Goal: Use online tool/utility: Use online tool/utility

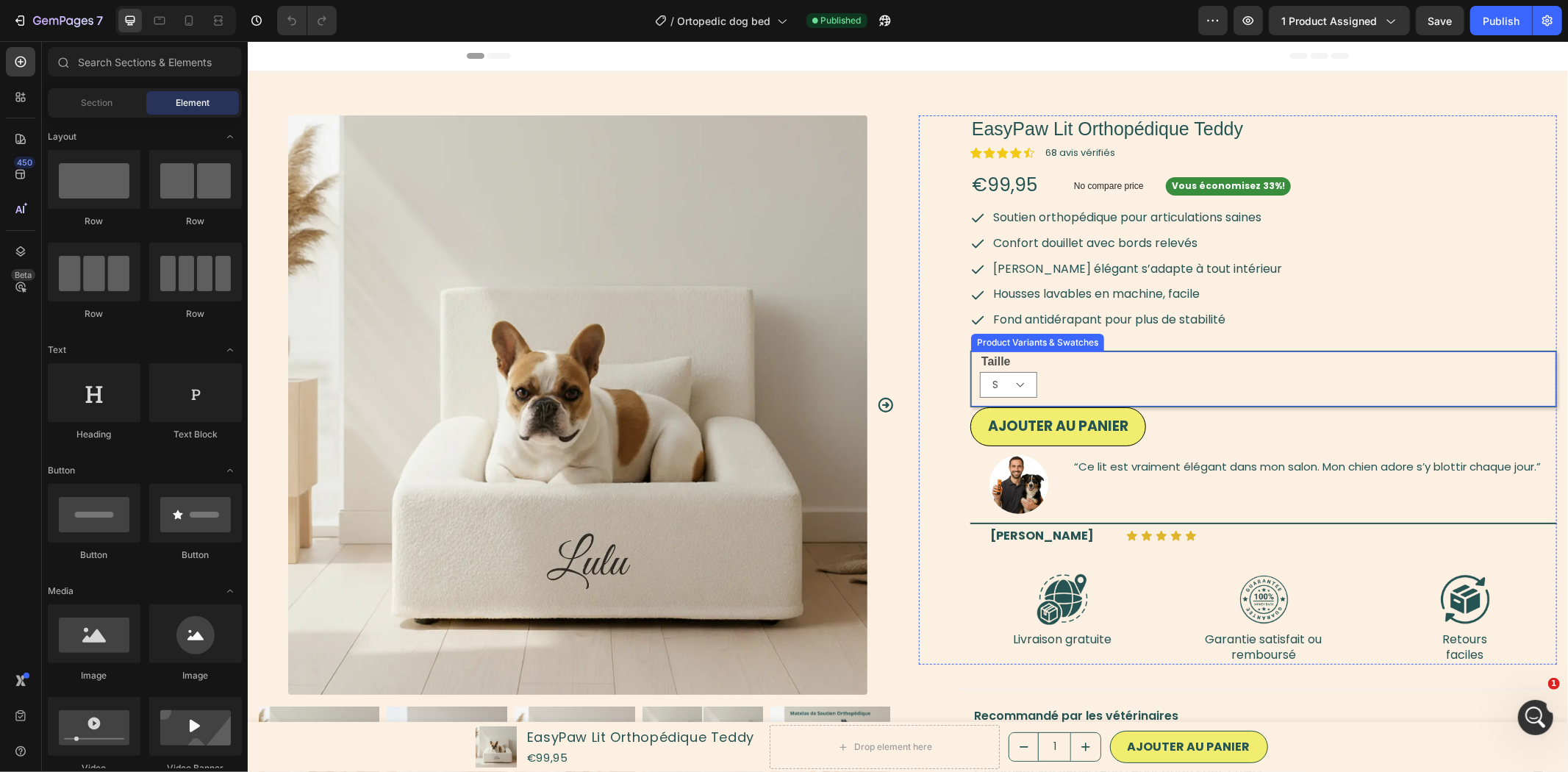
click at [1104, 387] on div "S M" at bounding box center [1268, 384] width 577 height 26
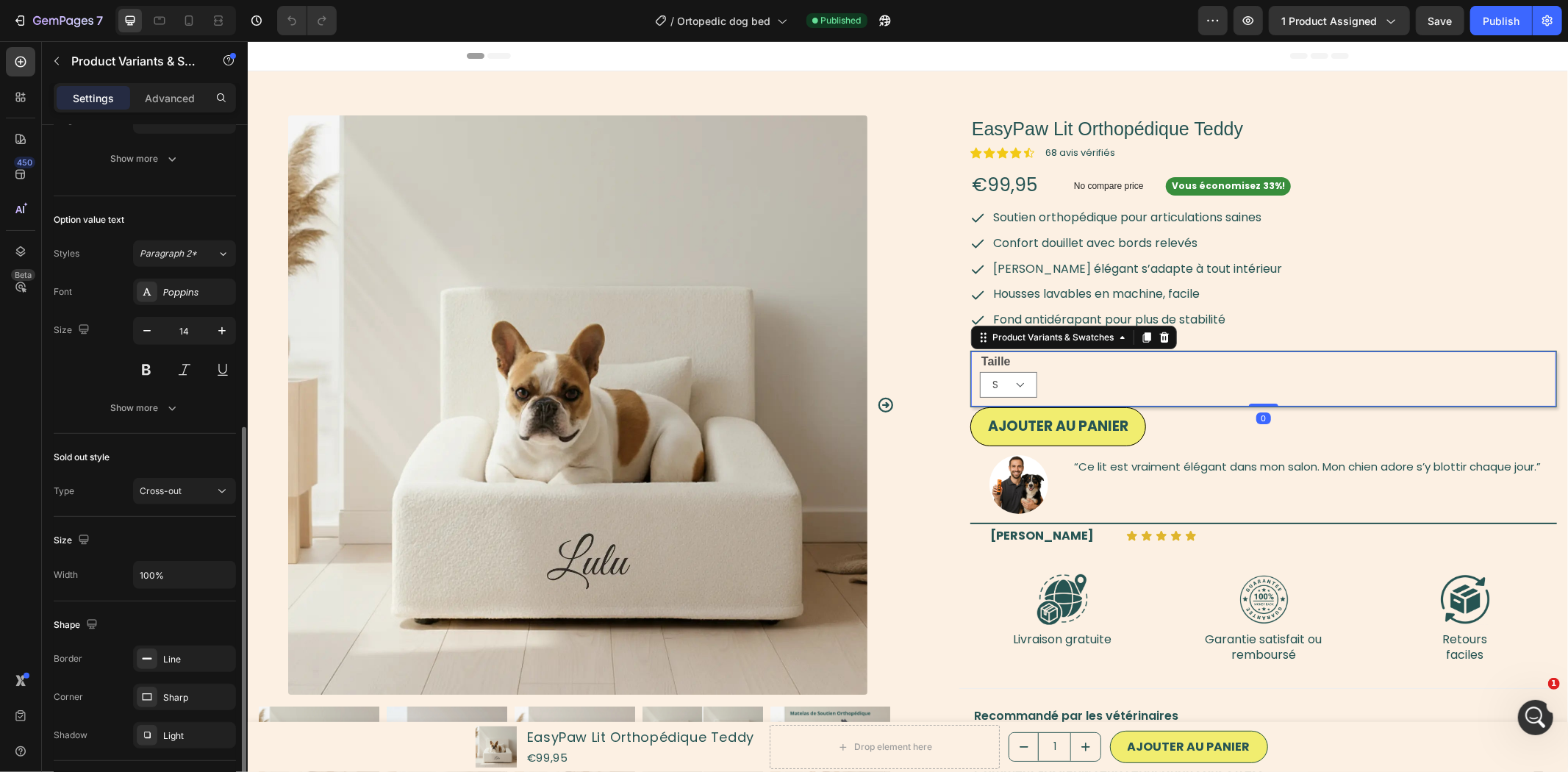
scroll to position [765, 0]
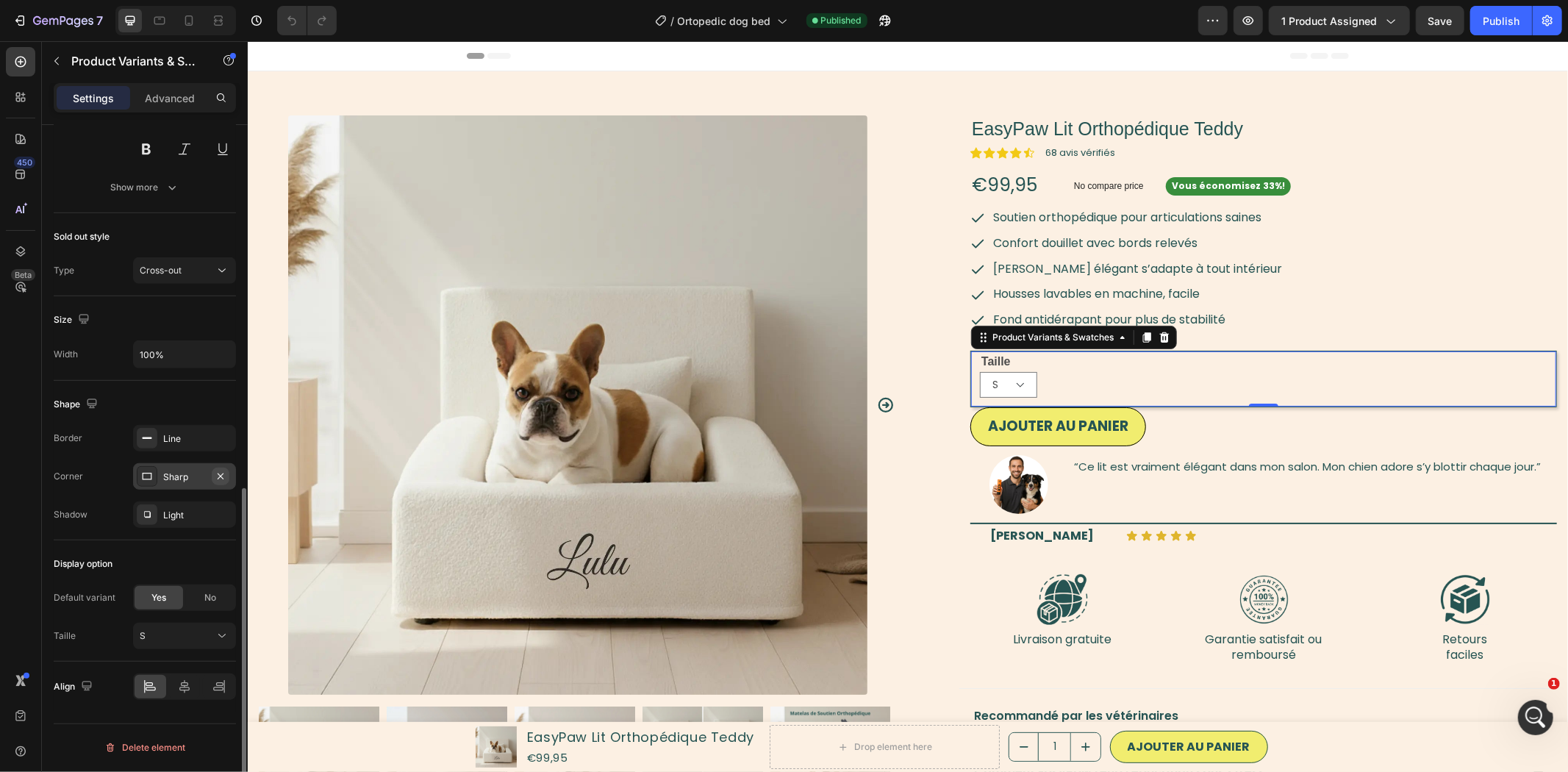
click at [225, 480] on icon "button" at bounding box center [221, 476] width 12 height 12
click at [444, 578] on img at bounding box center [578, 405] width 580 height 579
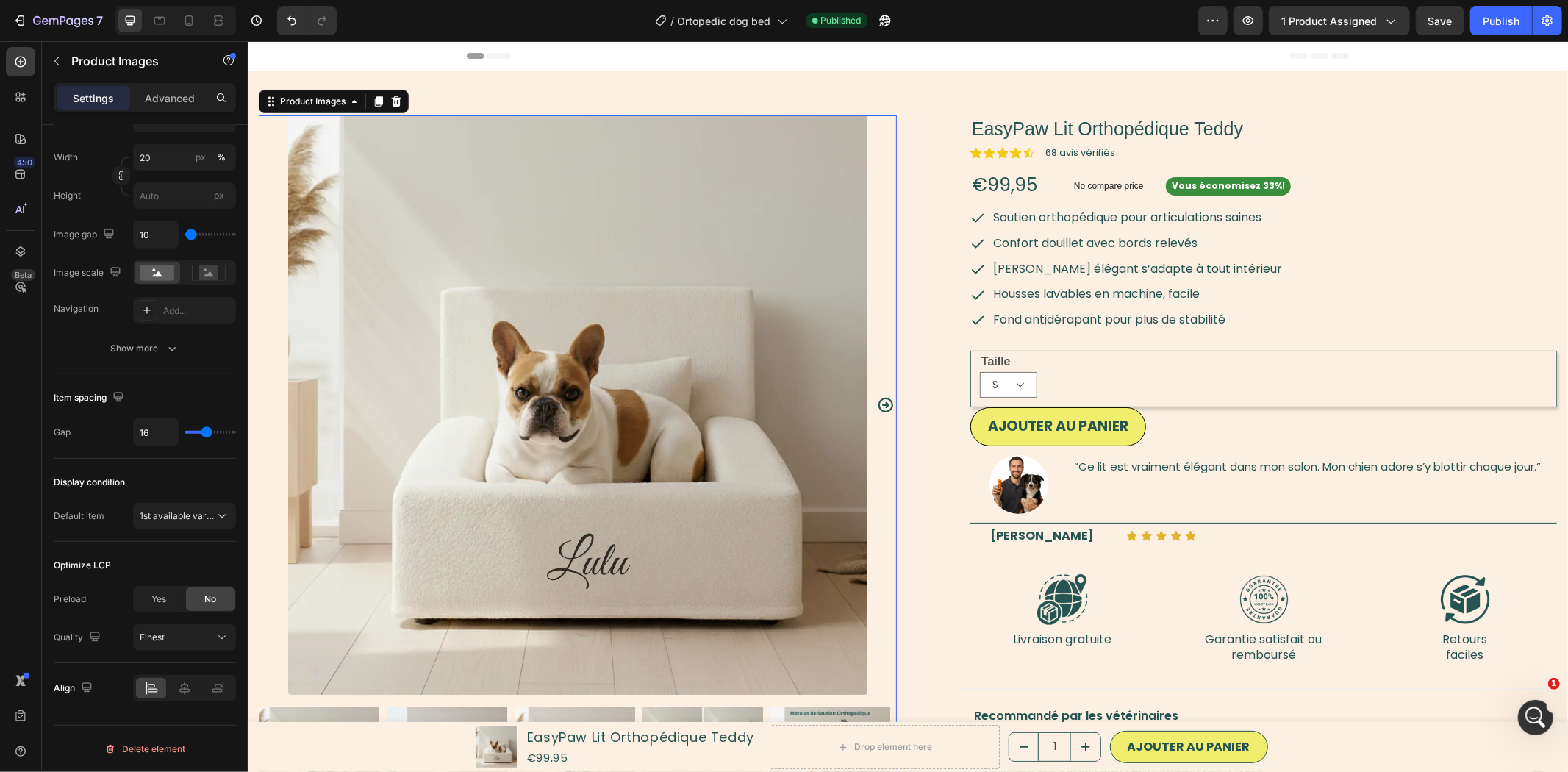
scroll to position [0, 0]
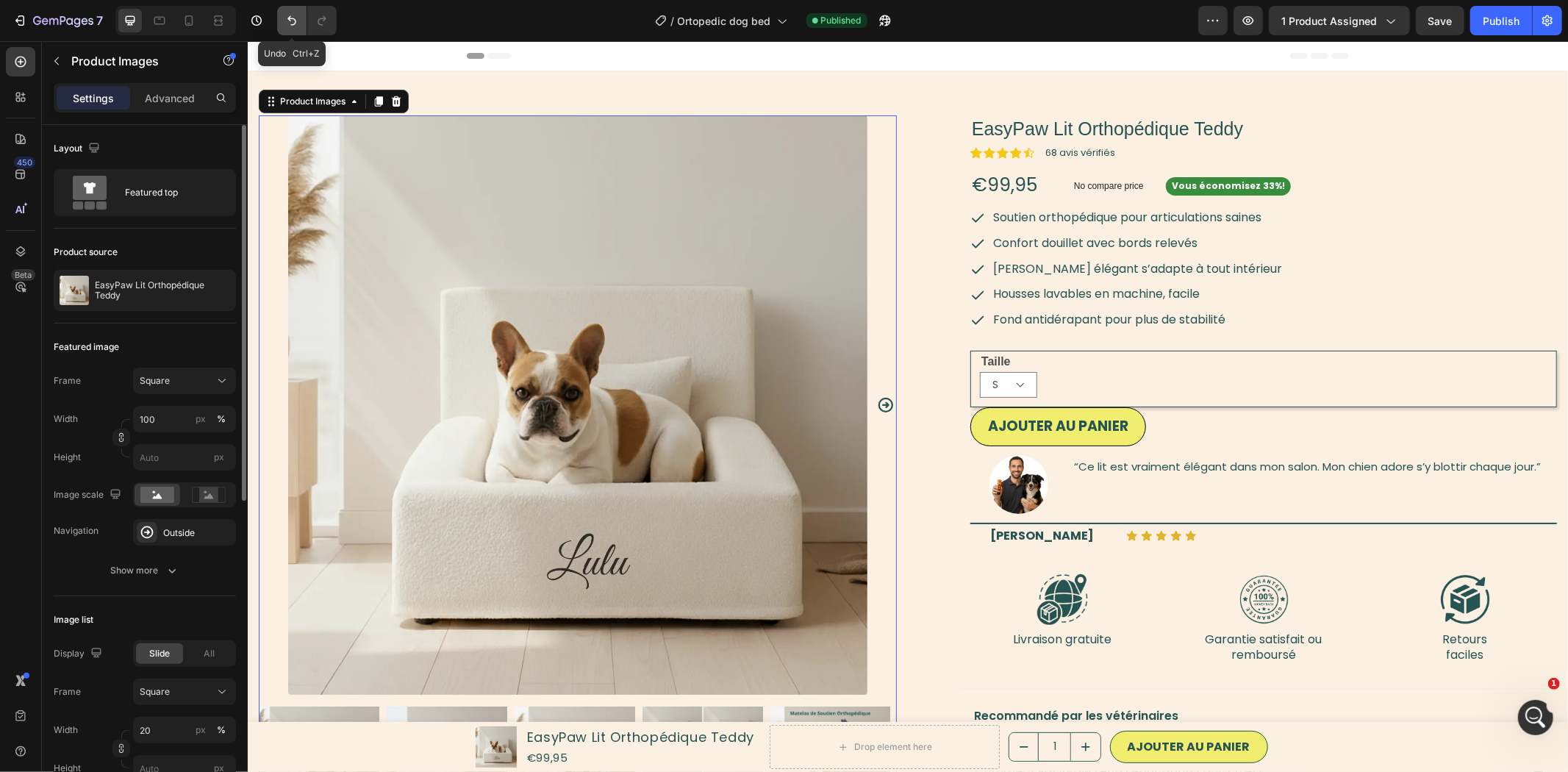
click at [291, 17] on icon "Undo/Redo" at bounding box center [292, 20] width 14 height 14
click at [1159, 362] on div "Taille S M" at bounding box center [1268, 374] width 577 height 46
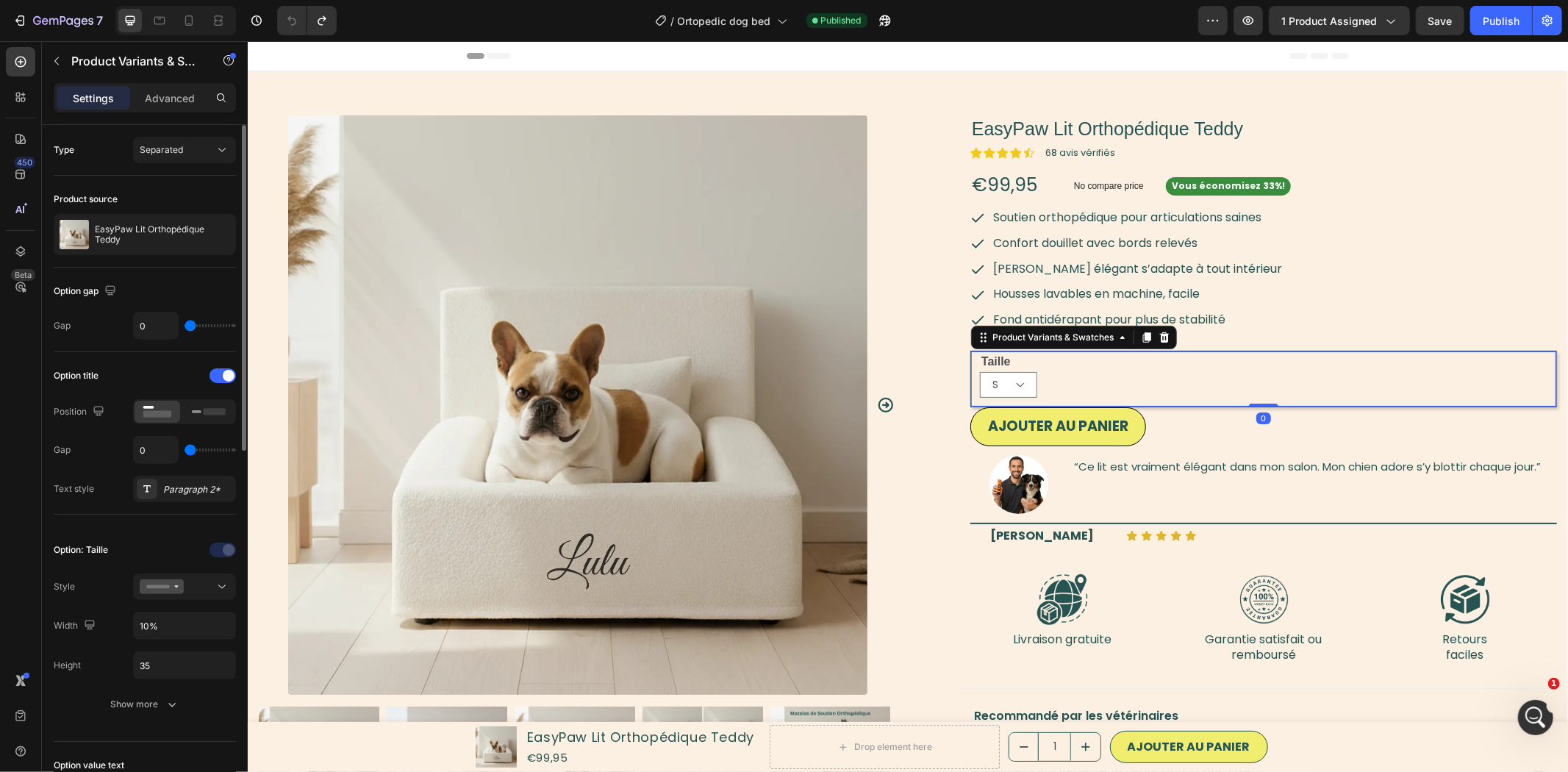
scroll to position [272, 0]
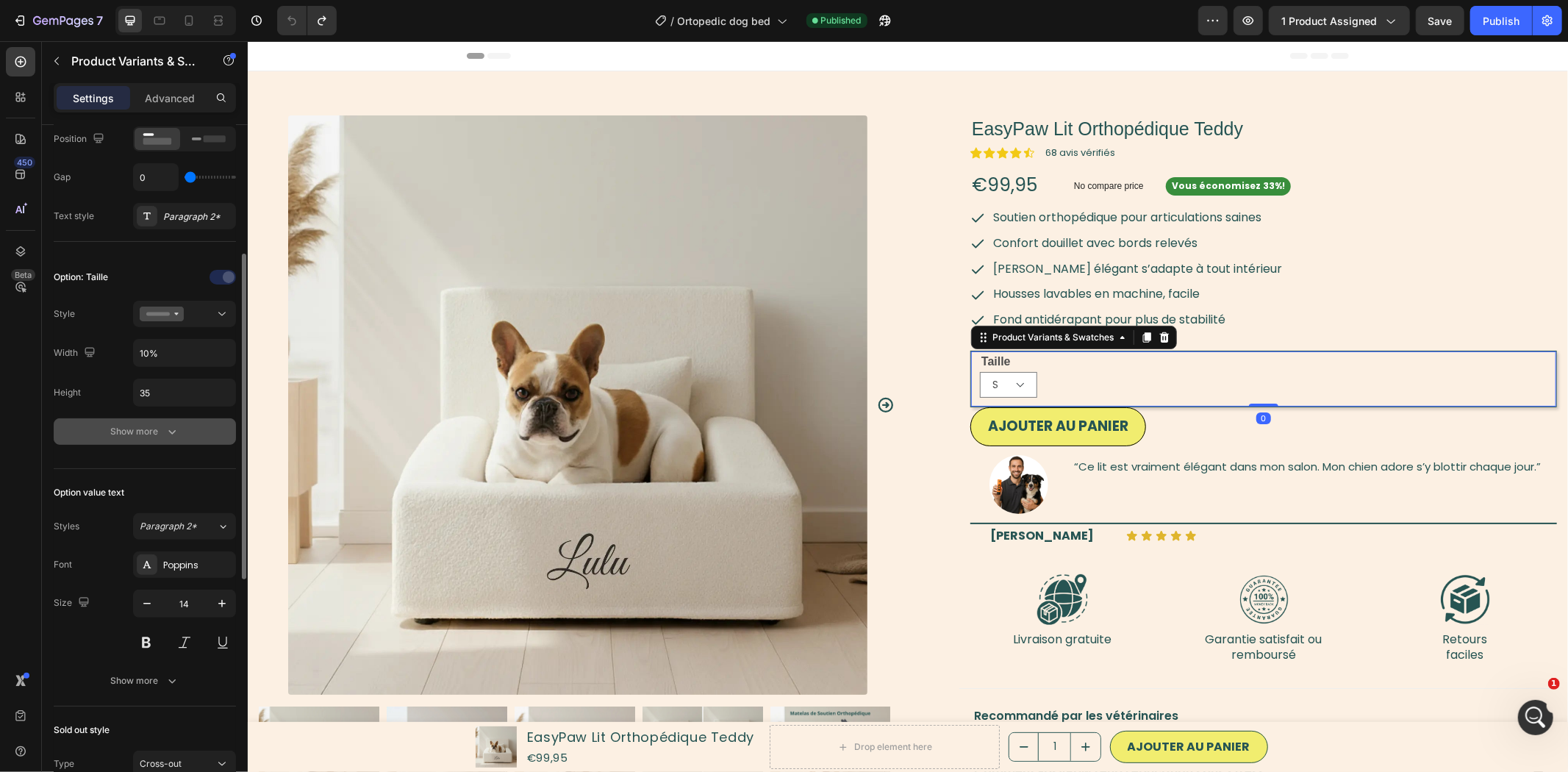
click at [154, 438] on div "Show more" at bounding box center [145, 431] width 68 height 14
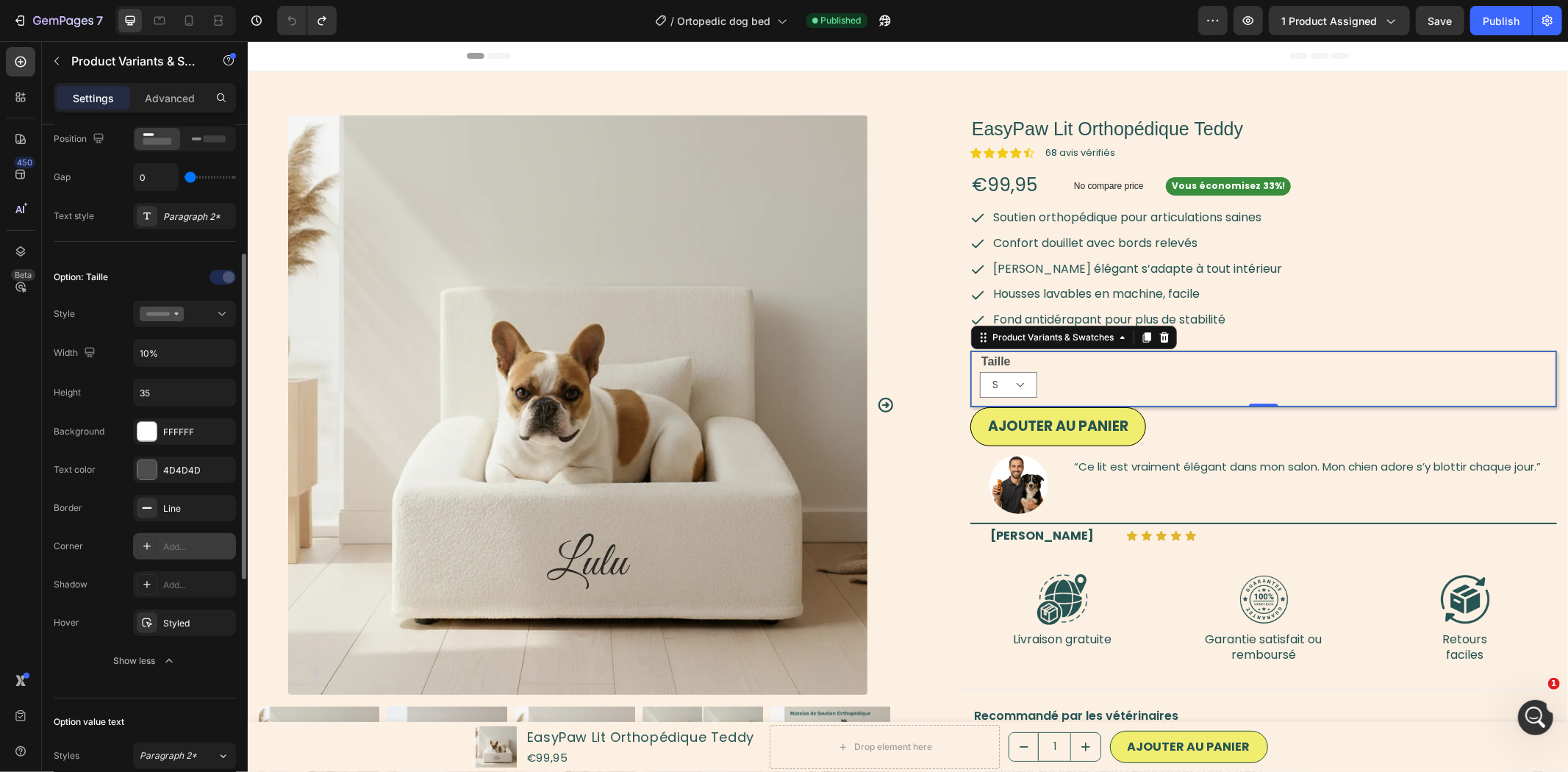
click at [178, 542] on div "Add..." at bounding box center [198, 547] width 69 height 13
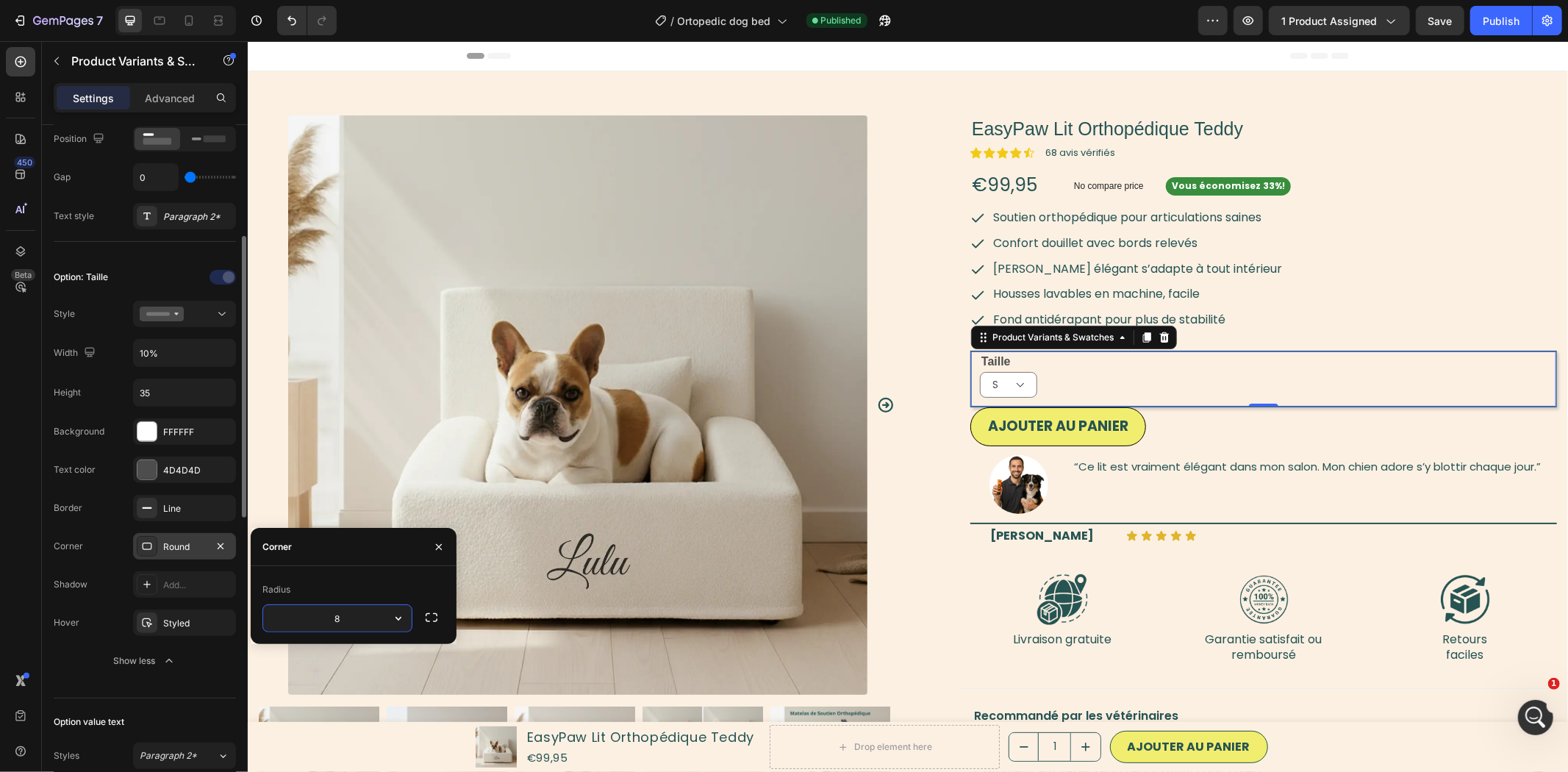
click at [400, 458] on img at bounding box center [578, 405] width 580 height 579
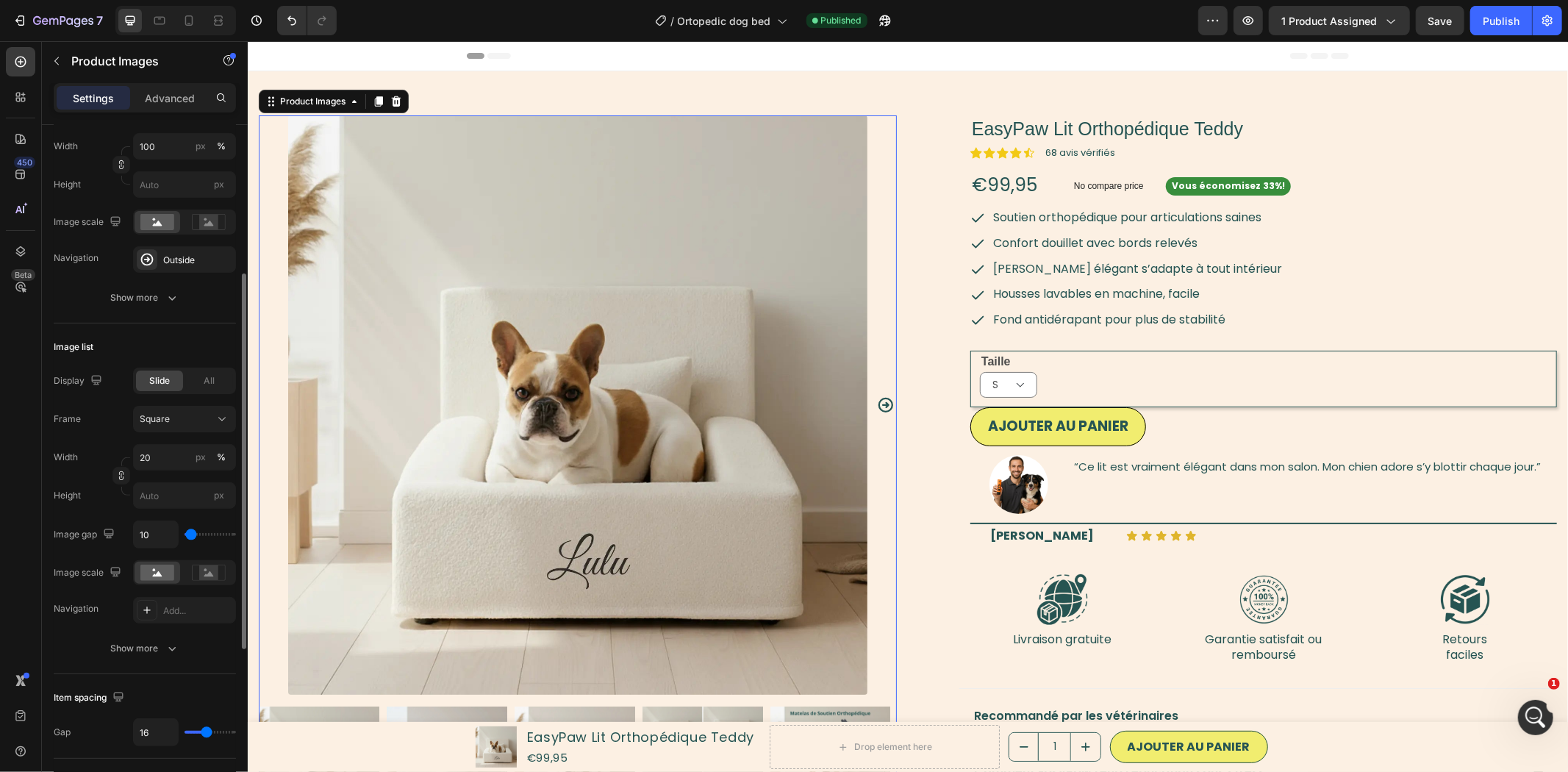
scroll to position [0, 0]
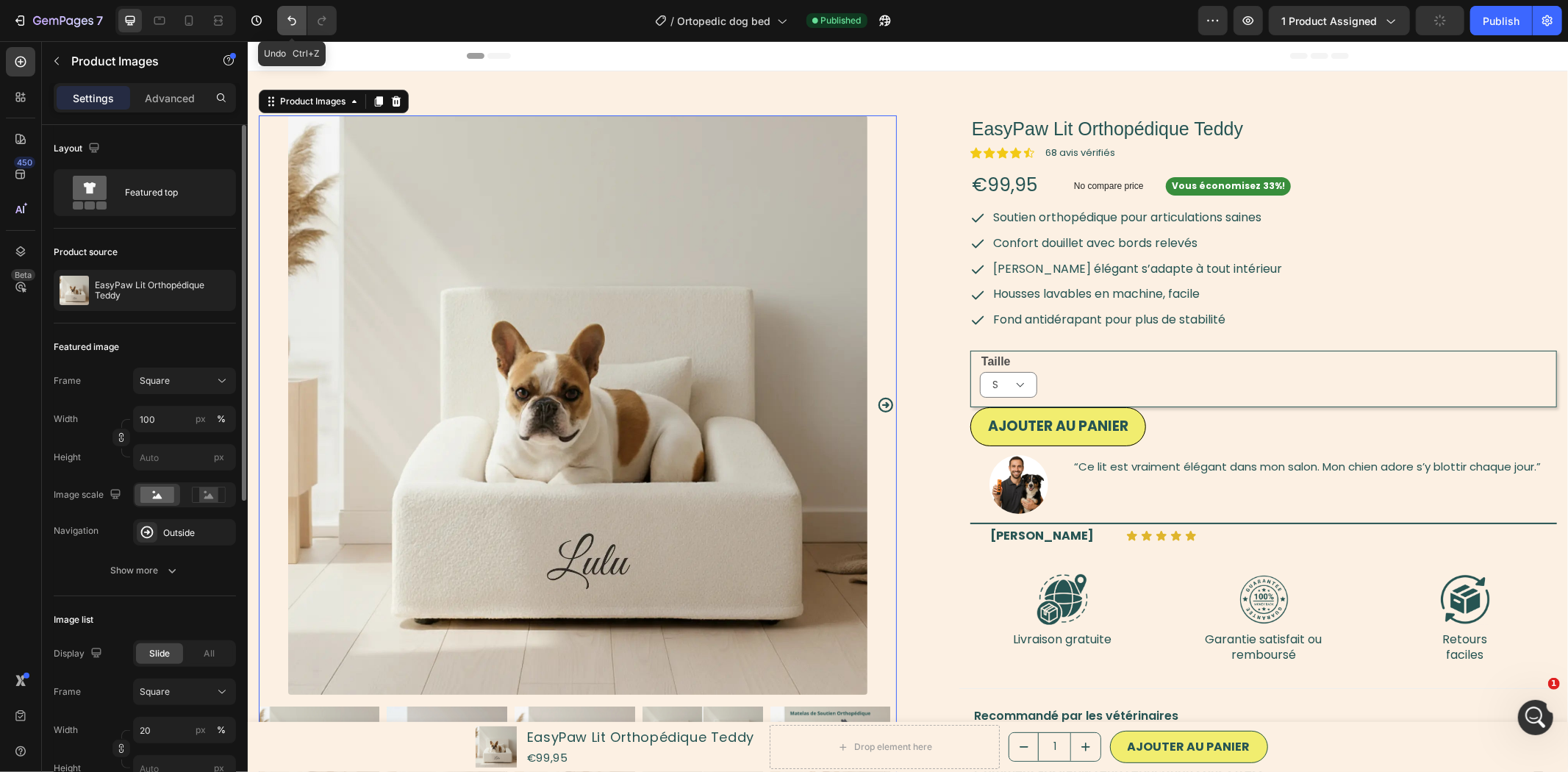
click at [290, 9] on button "Undo/Redo" at bounding box center [292, 20] width 30 height 30
click at [1063, 394] on div "S M" at bounding box center [1268, 384] width 577 height 26
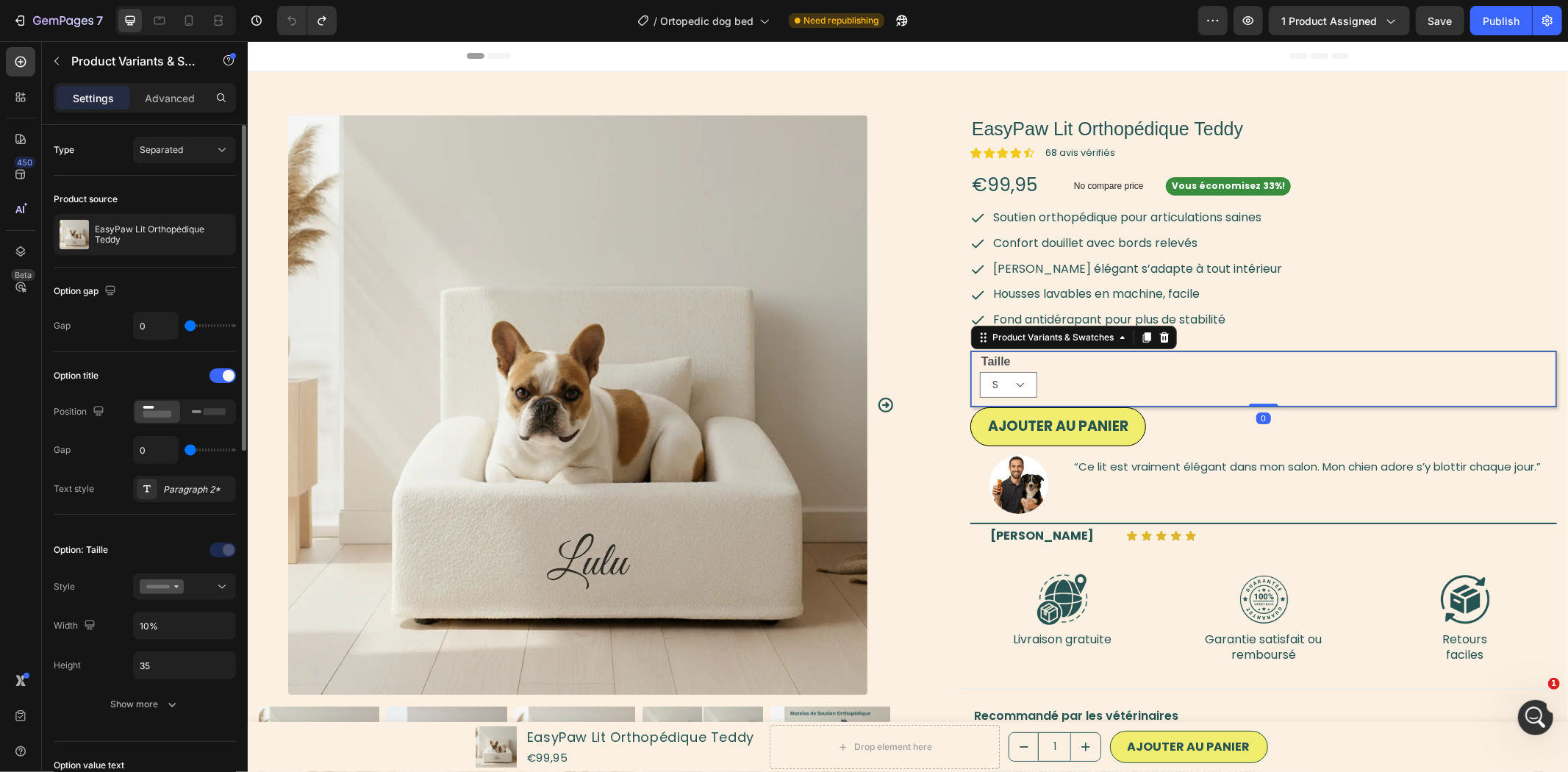
scroll to position [136, 0]
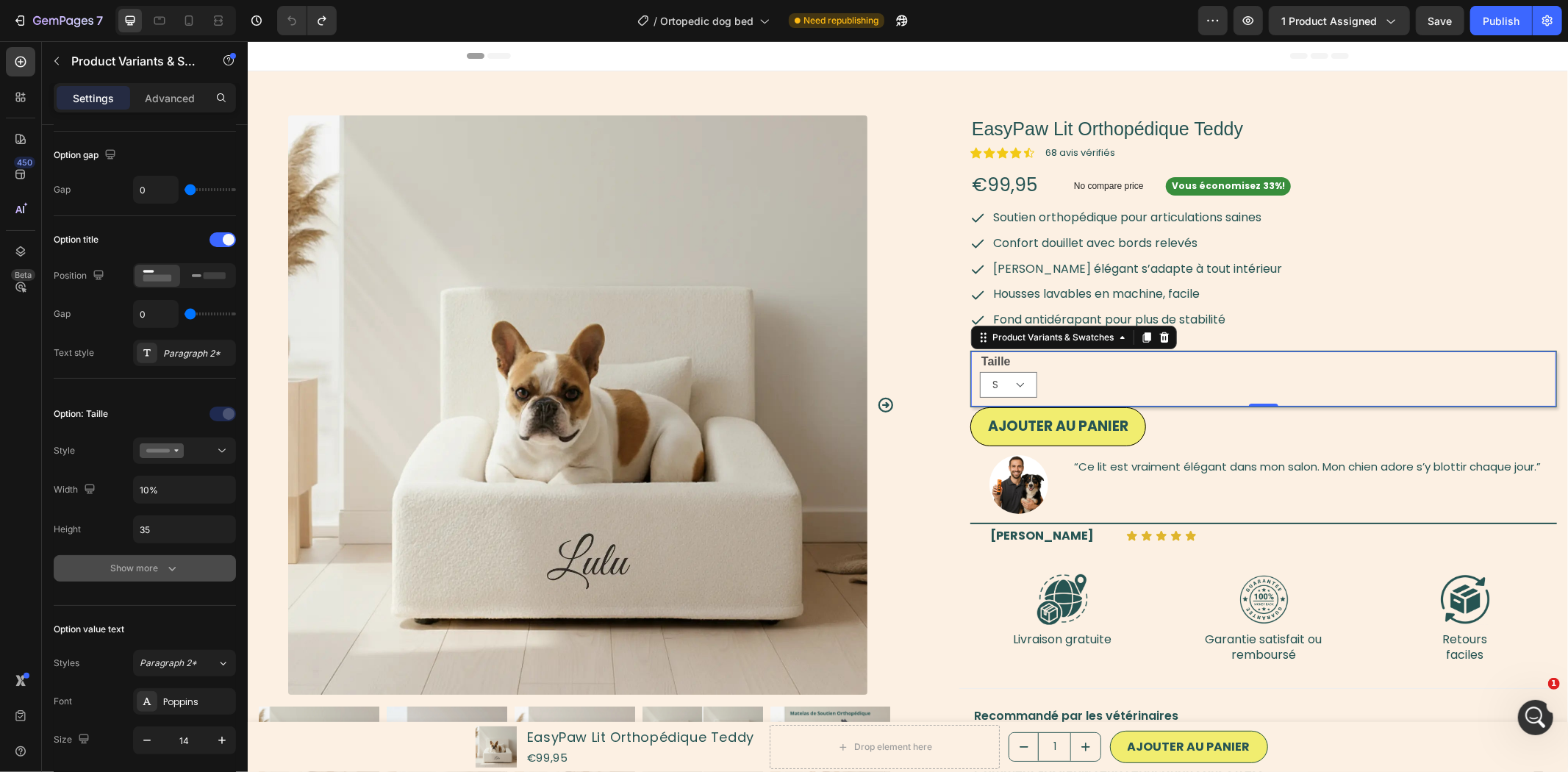
click at [138, 571] on div "Show more" at bounding box center [145, 568] width 68 height 14
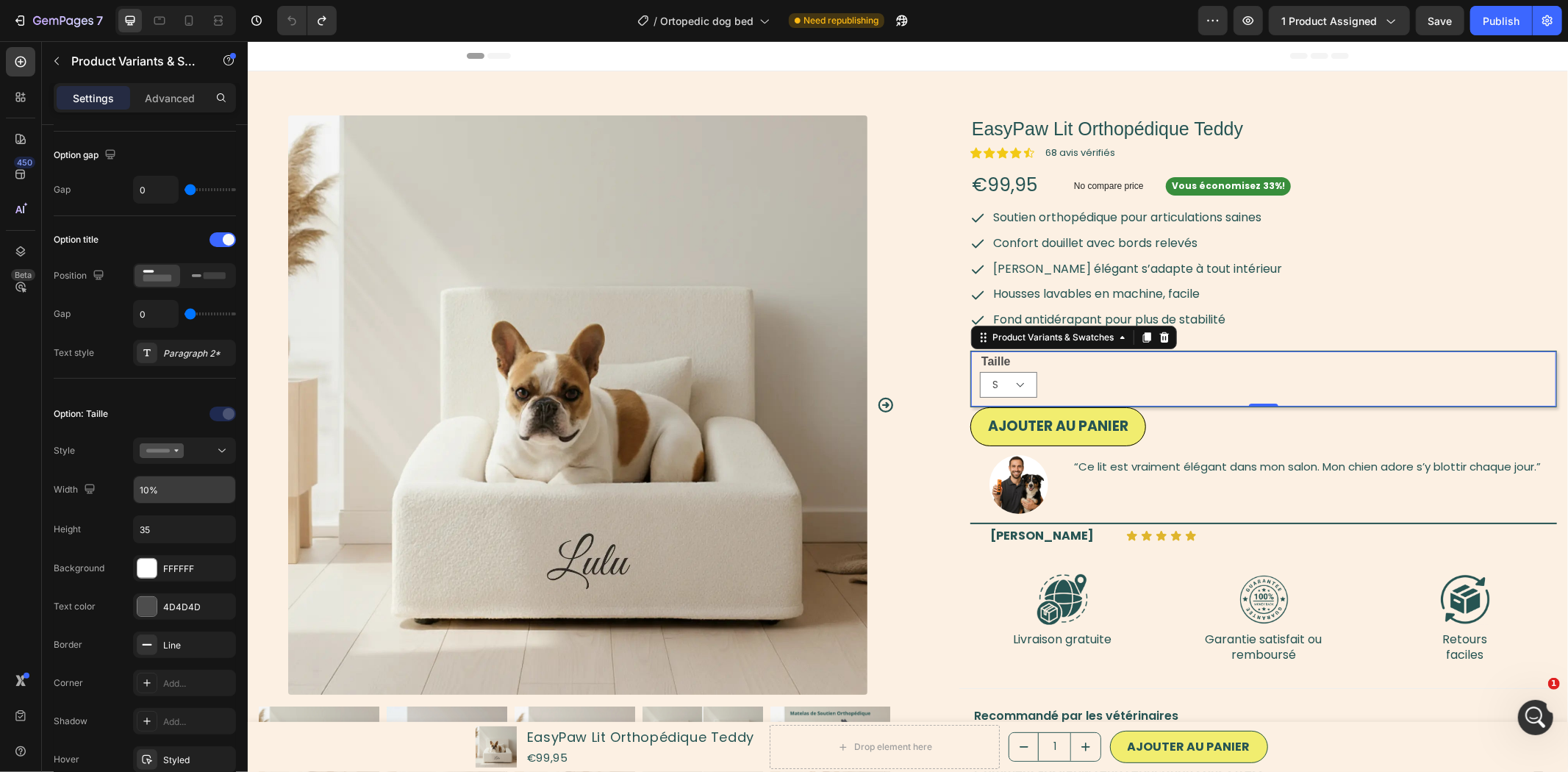
scroll to position [272, 0]
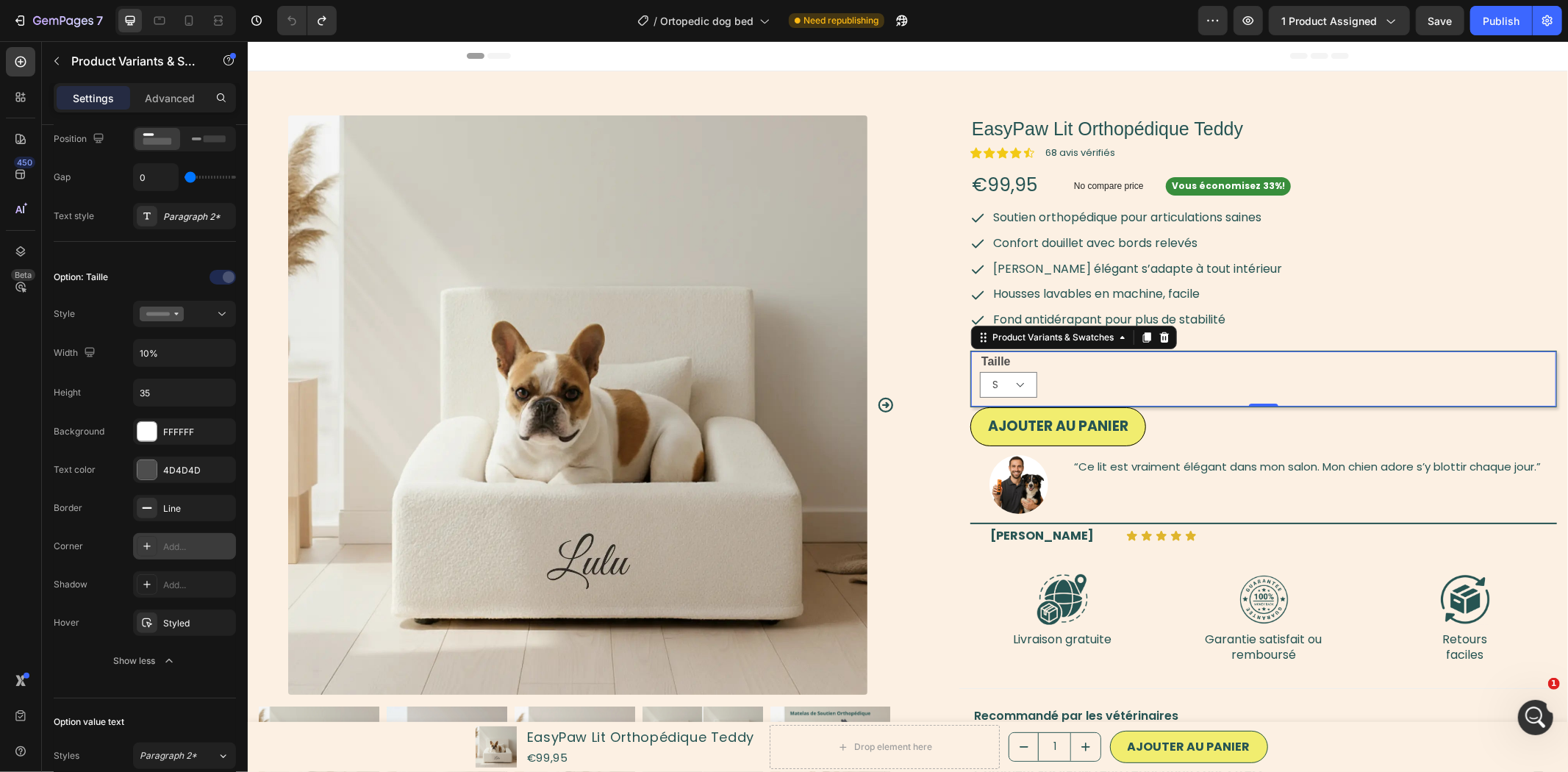
click at [171, 552] on div "Add..." at bounding box center [198, 547] width 69 height 13
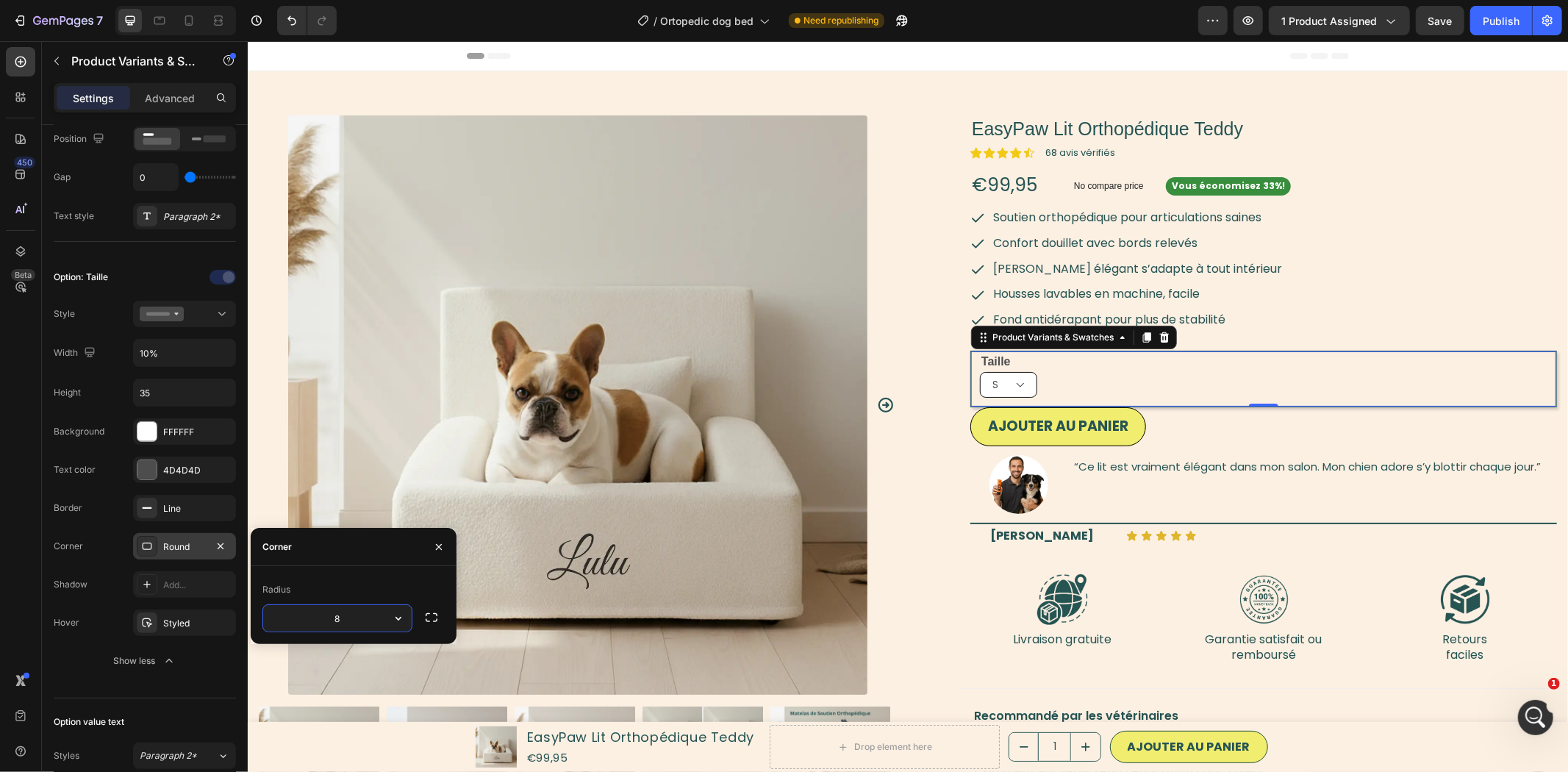
click at [1004, 397] on select "S M" at bounding box center [1009, 384] width 58 height 26
click at [760, 474] on img at bounding box center [578, 405] width 580 height 579
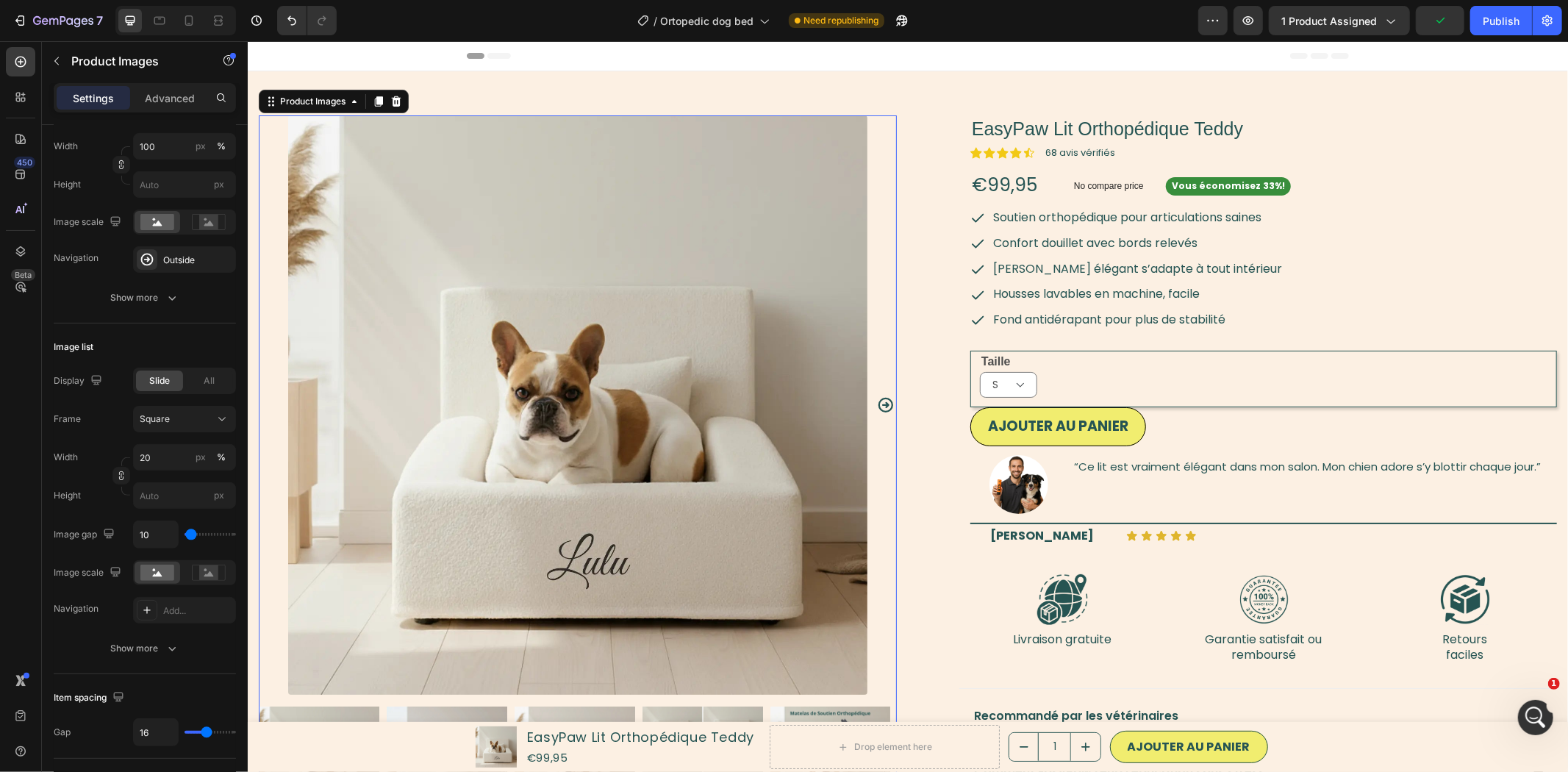
scroll to position [0, 0]
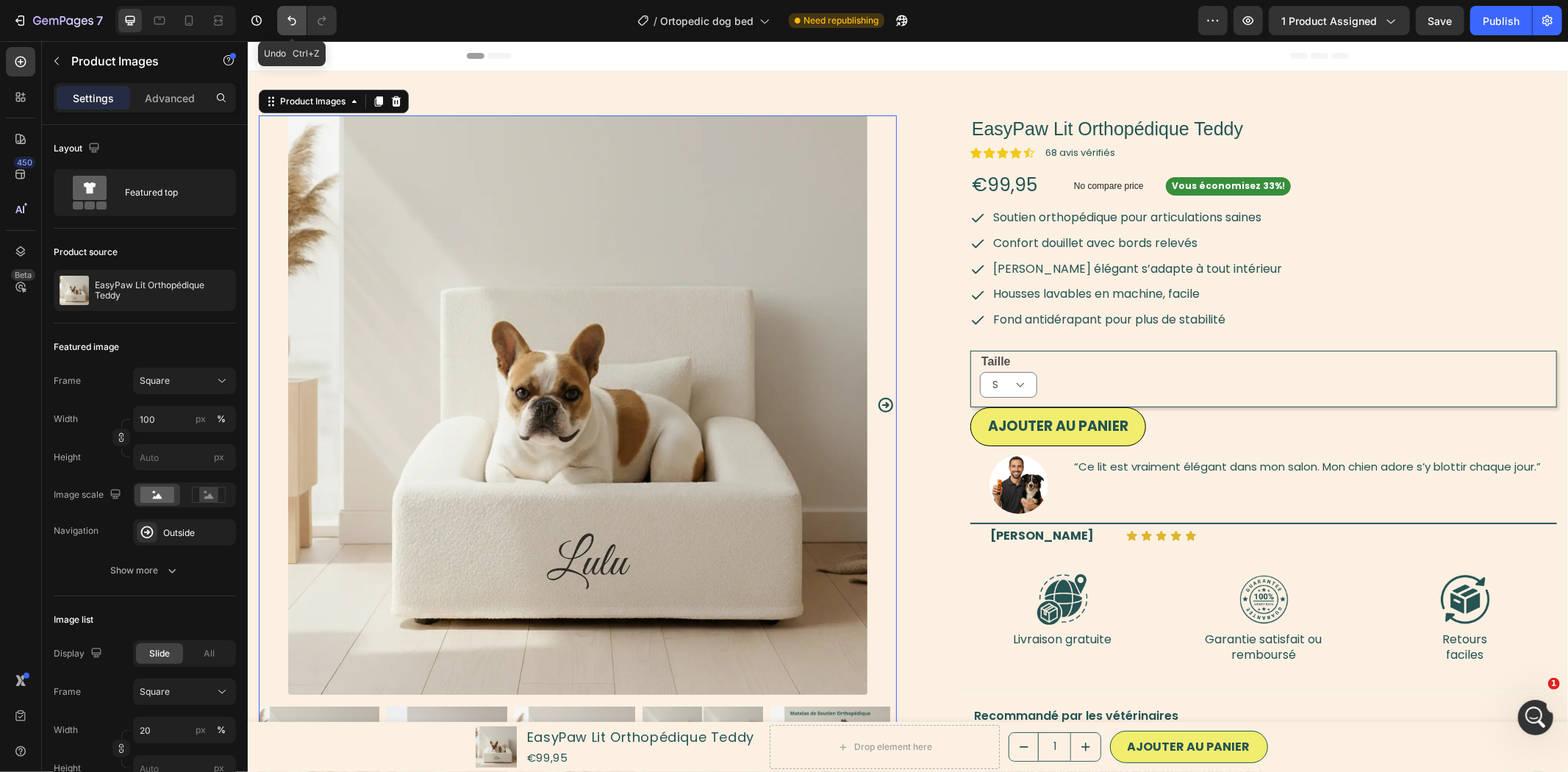
click at [297, 25] on icon "Undo/Redo" at bounding box center [292, 20] width 14 height 14
click at [1053, 379] on div "S M" at bounding box center [1268, 384] width 577 height 26
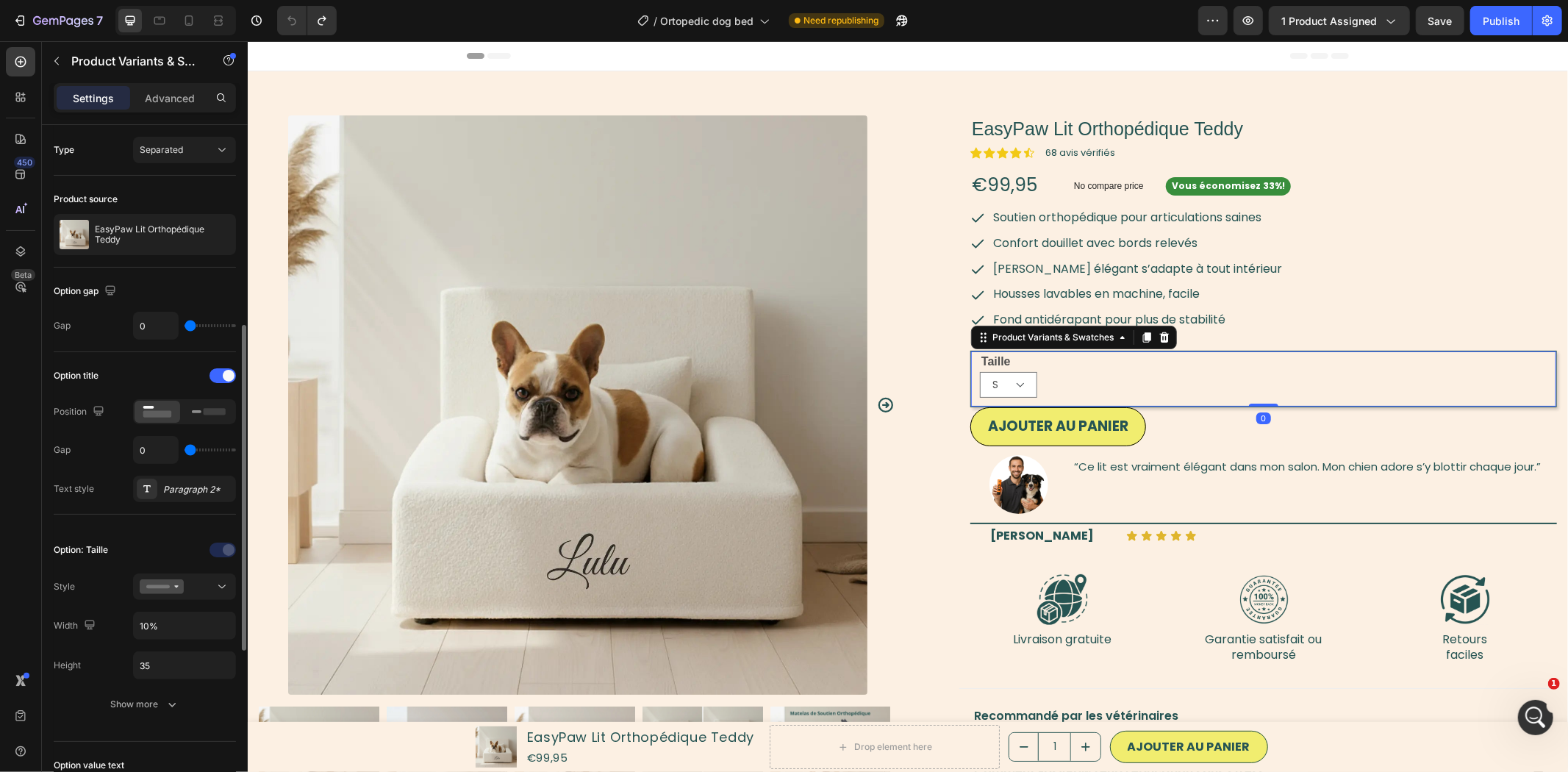
scroll to position [272, 0]
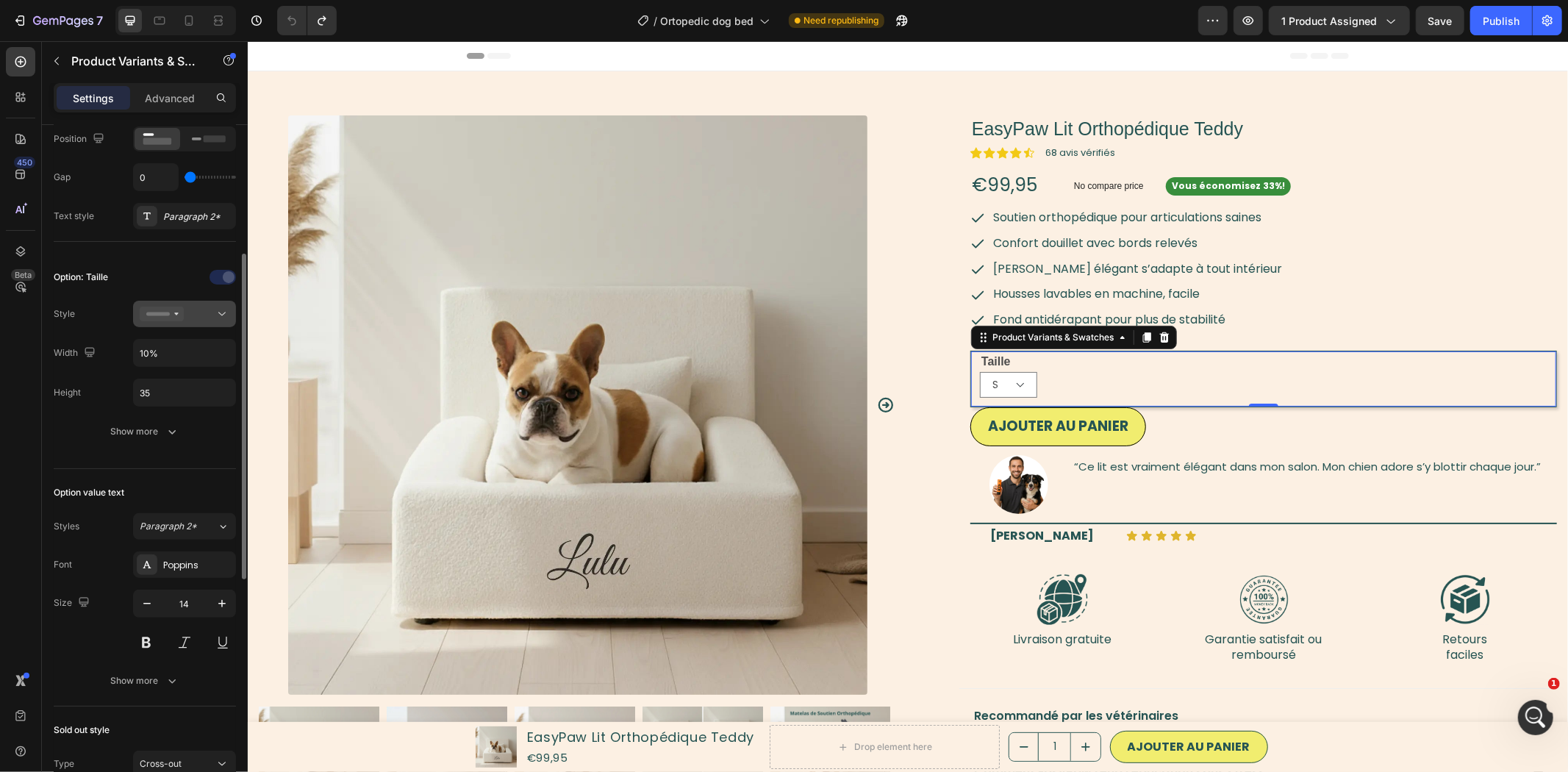
click at [160, 316] on icon at bounding box center [162, 314] width 44 height 14
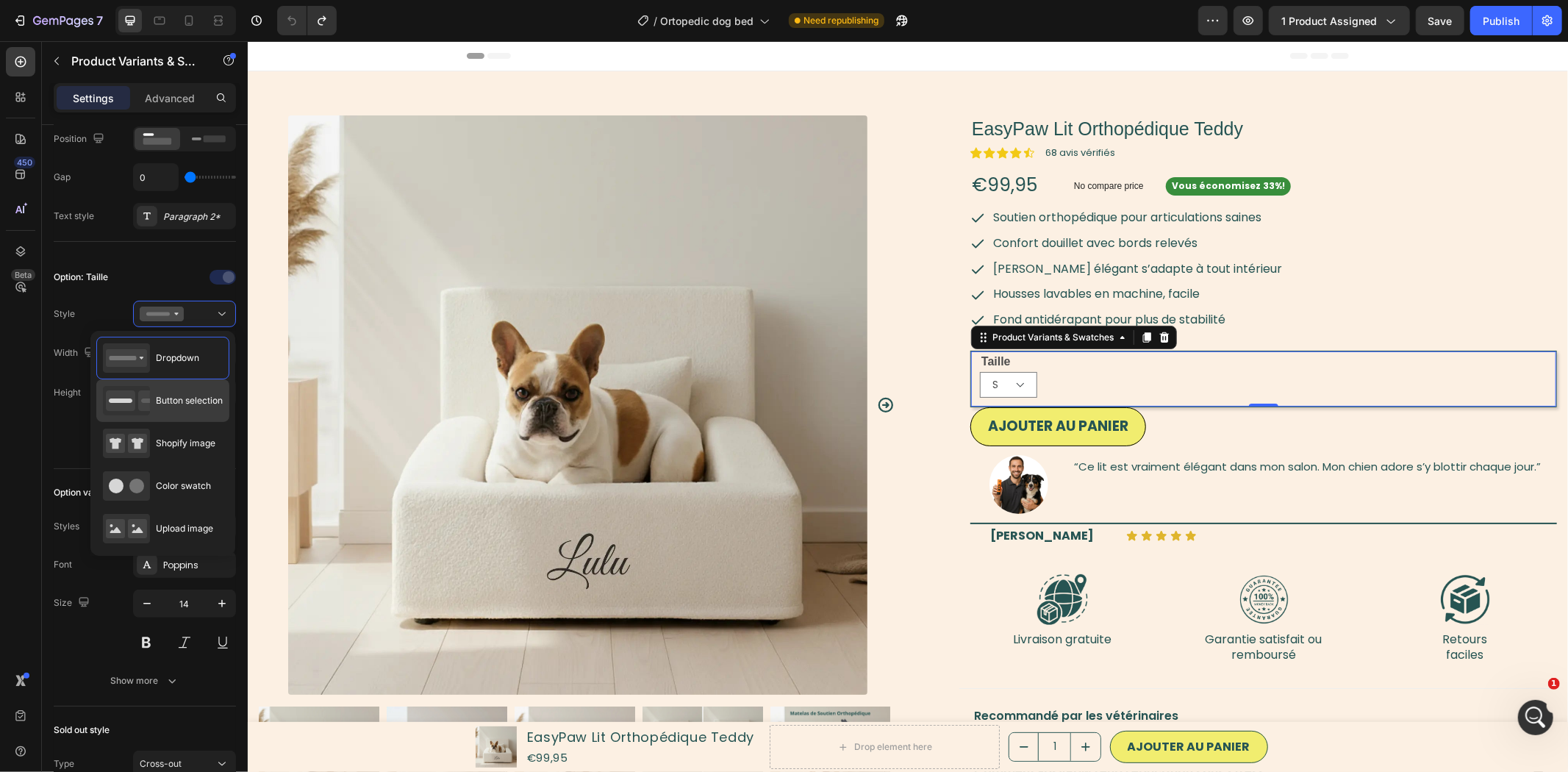
click at [193, 402] on span "Button selection" at bounding box center [189, 401] width 67 height 13
type input "45"
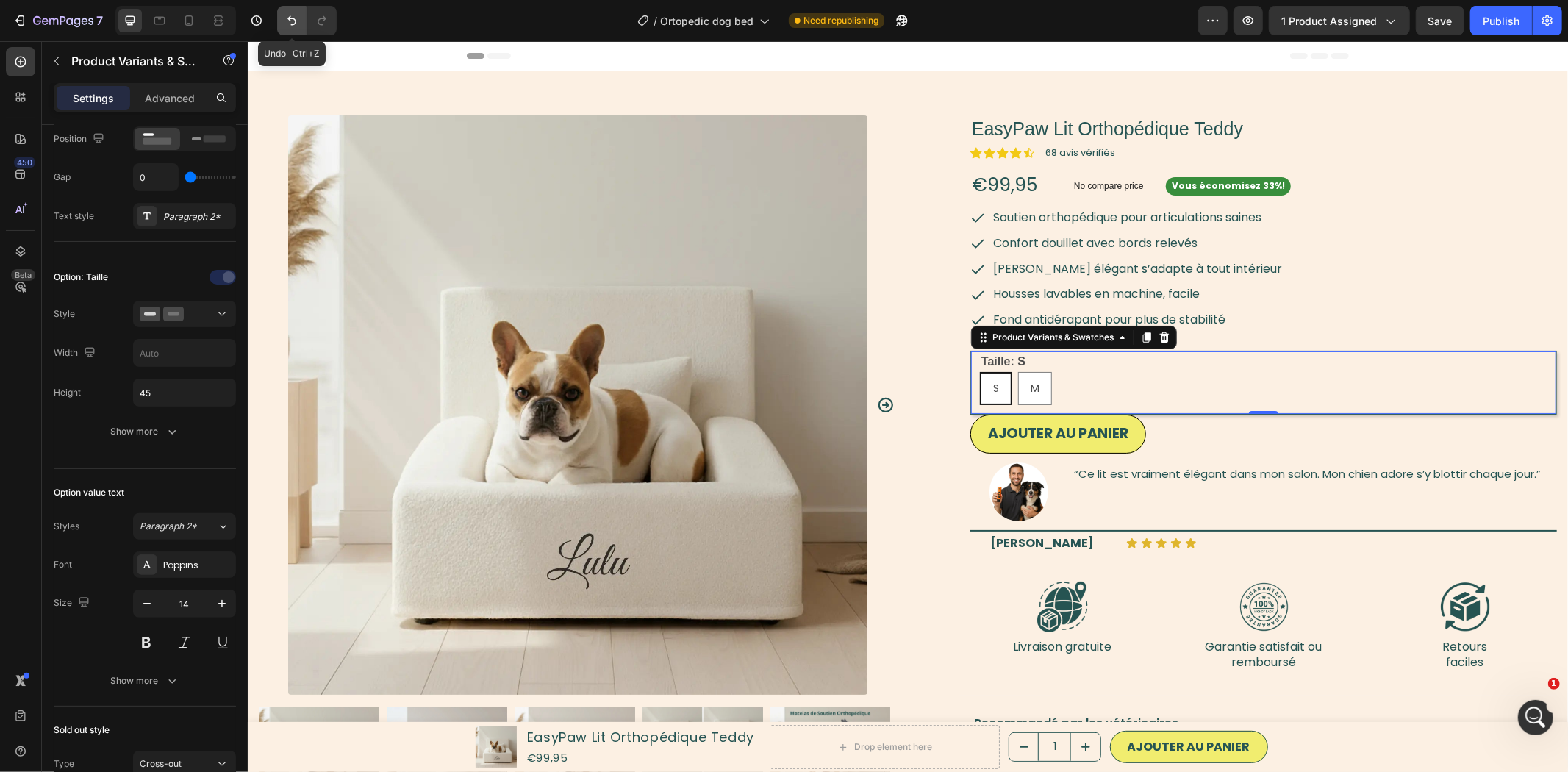
click at [287, 11] on button "Undo/Redo" at bounding box center [292, 20] width 30 height 30
type input "10%"
type input "35"
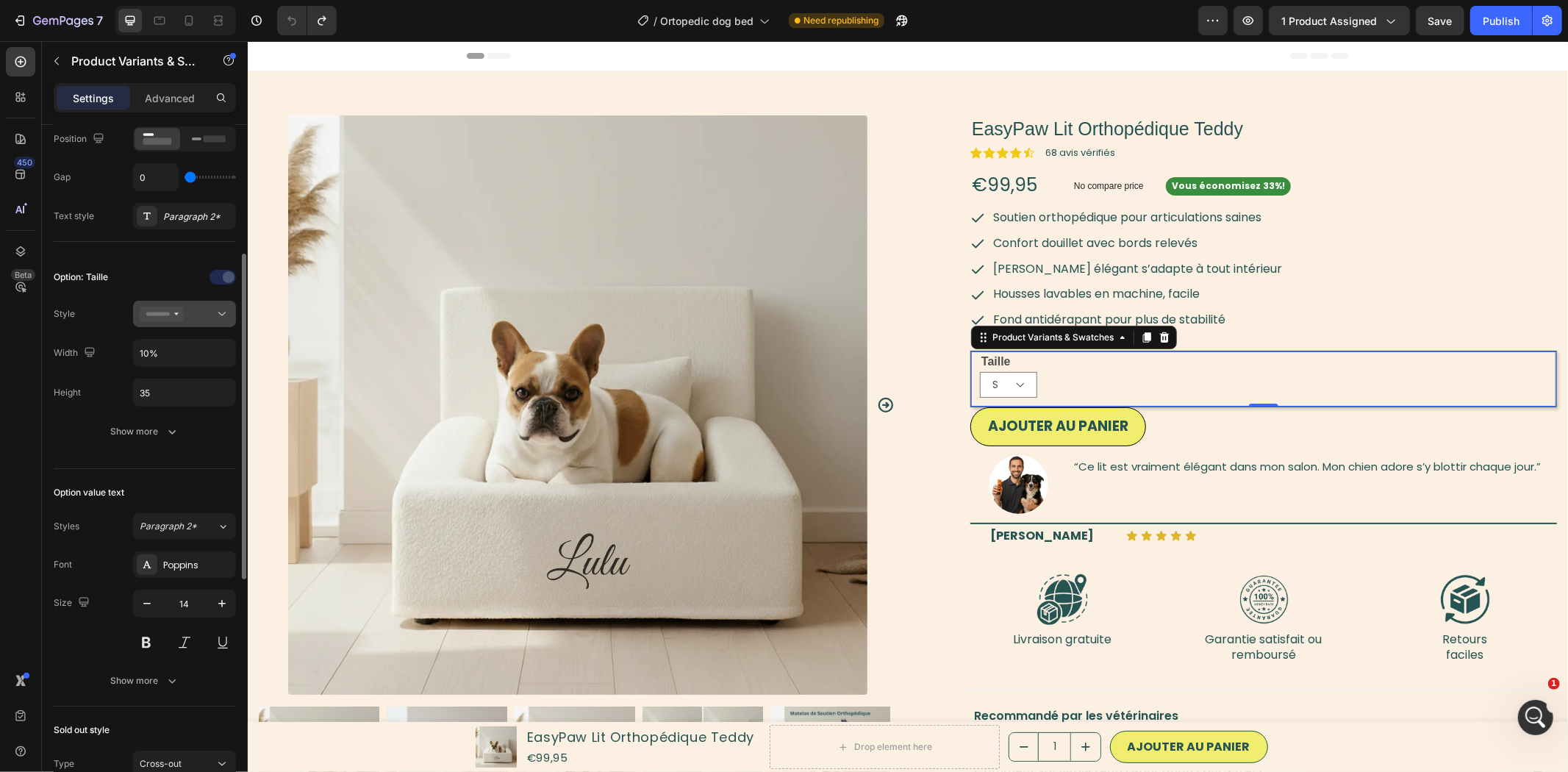
click at [178, 320] on icon at bounding box center [162, 314] width 44 height 14
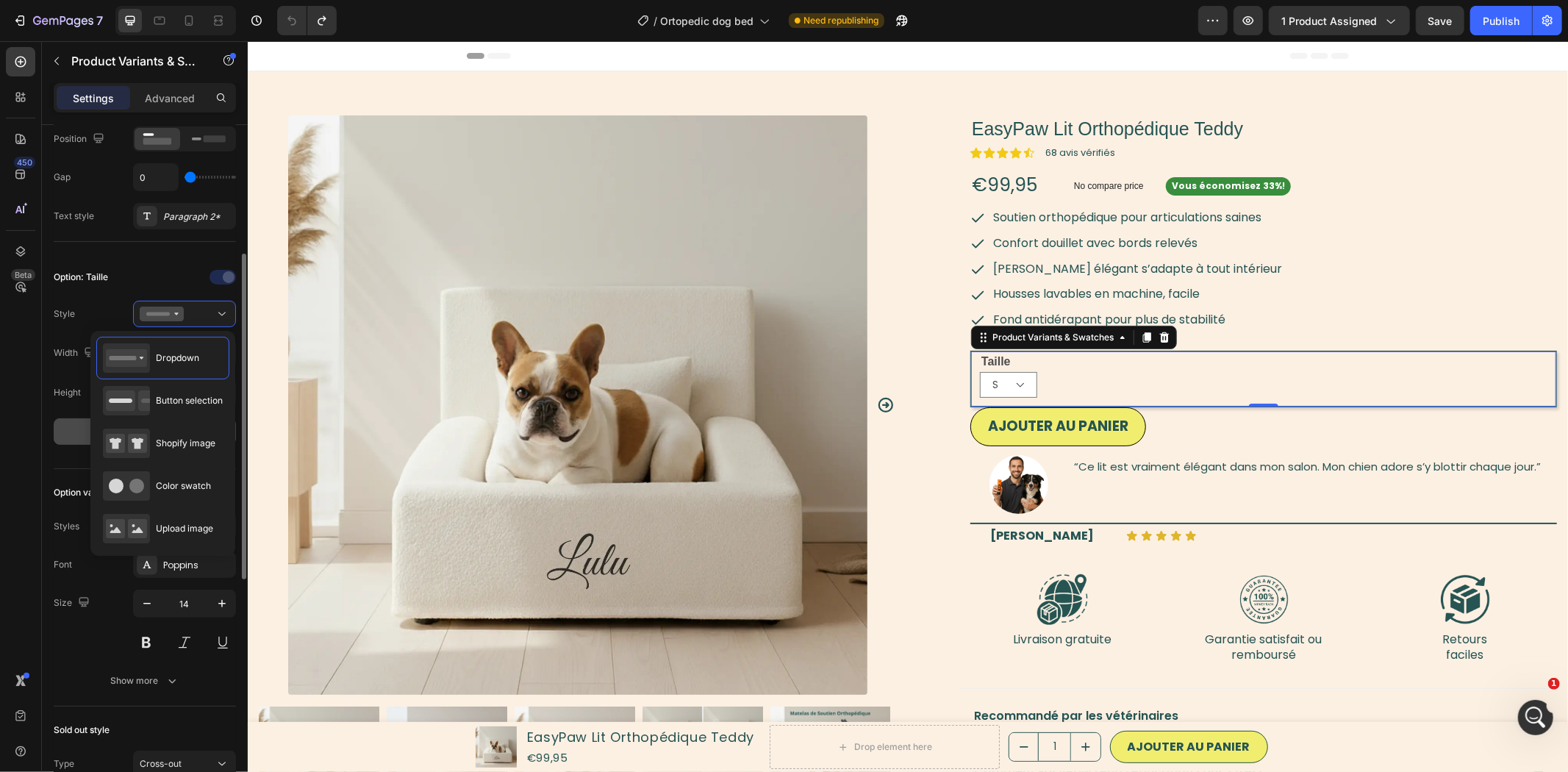
click at [64, 437] on button "Show more" at bounding box center [145, 432] width 182 height 27
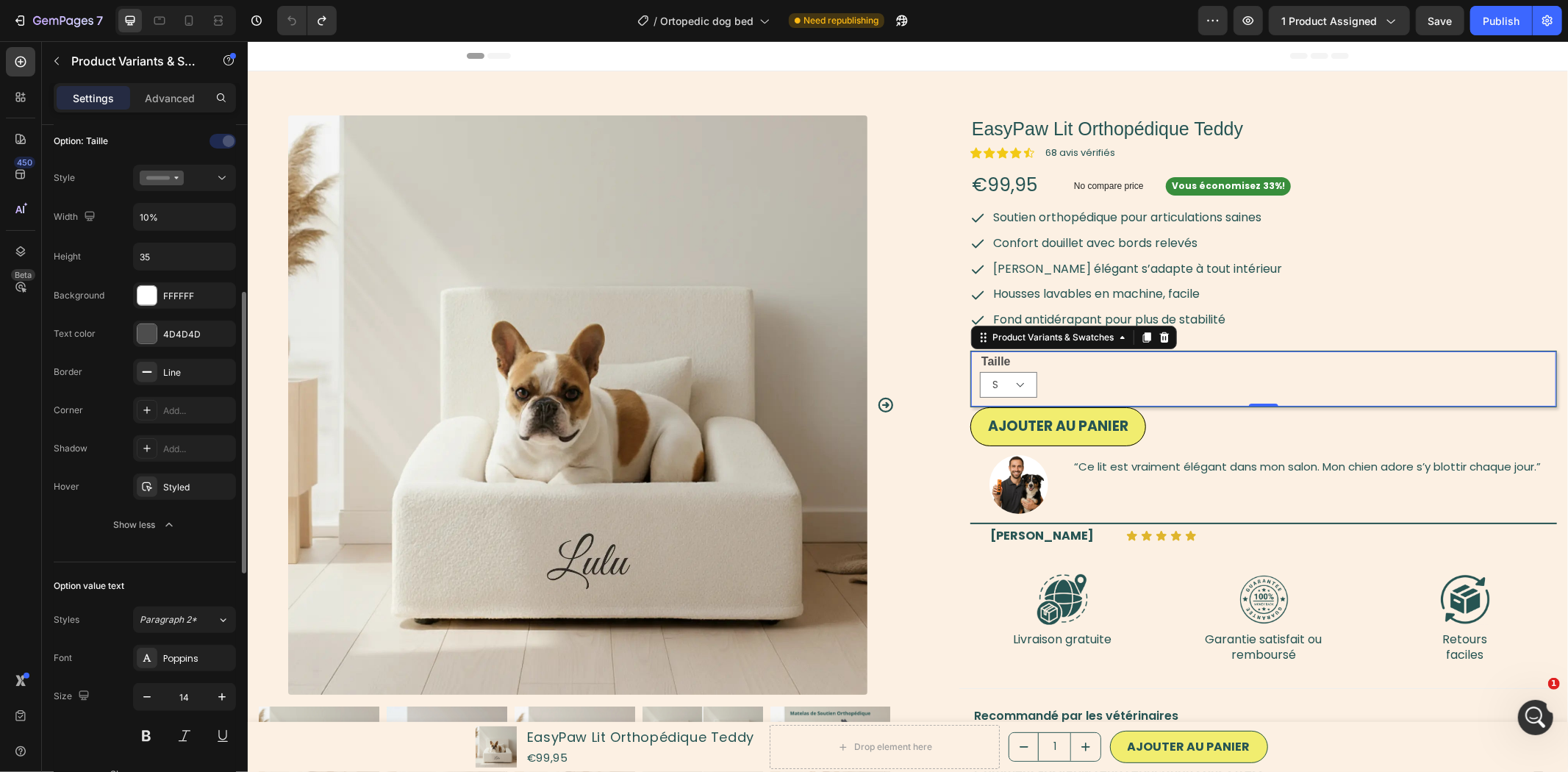
scroll to position [546, 0]
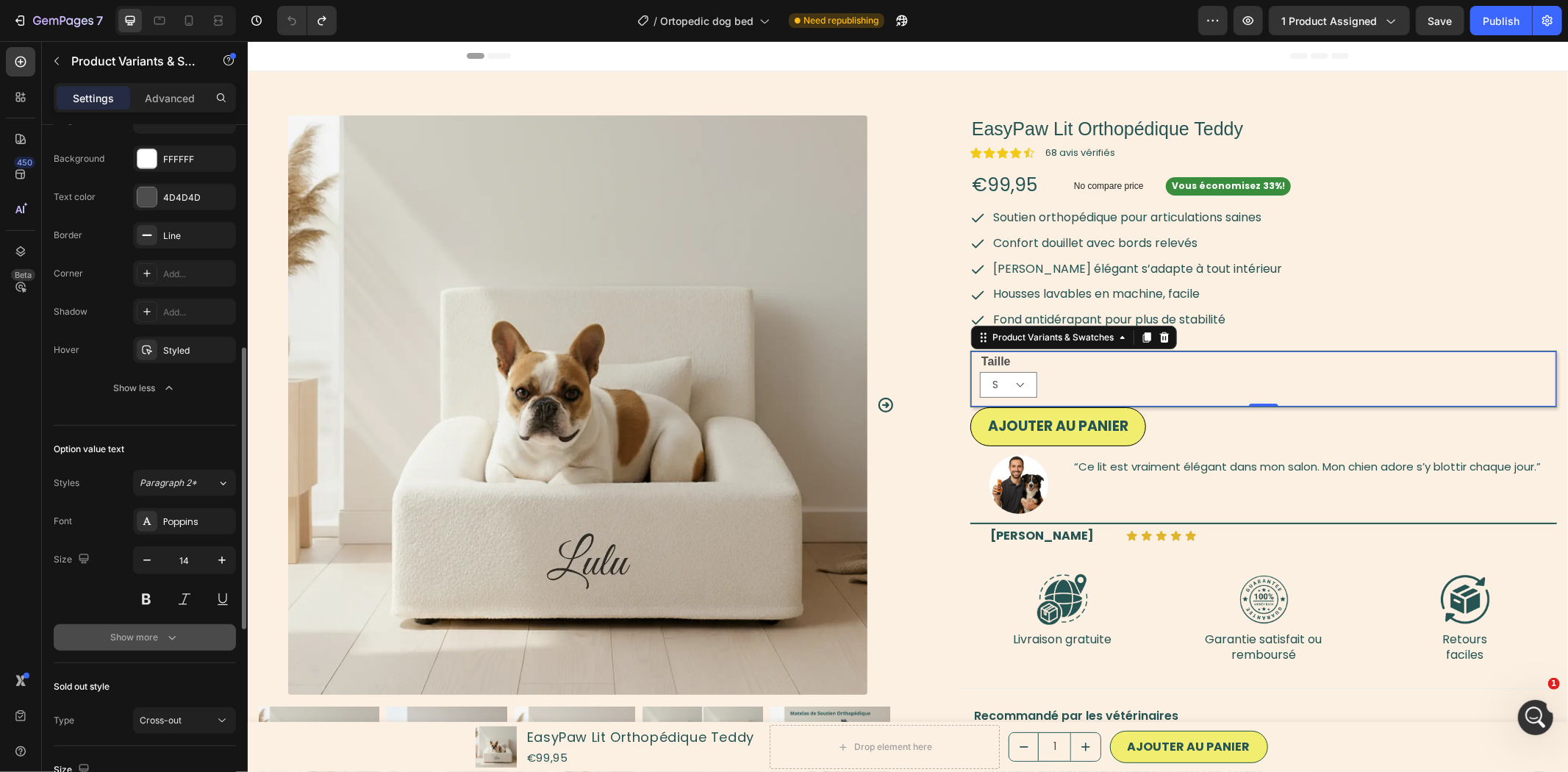
click at [137, 632] on div "Show more" at bounding box center [145, 637] width 68 height 14
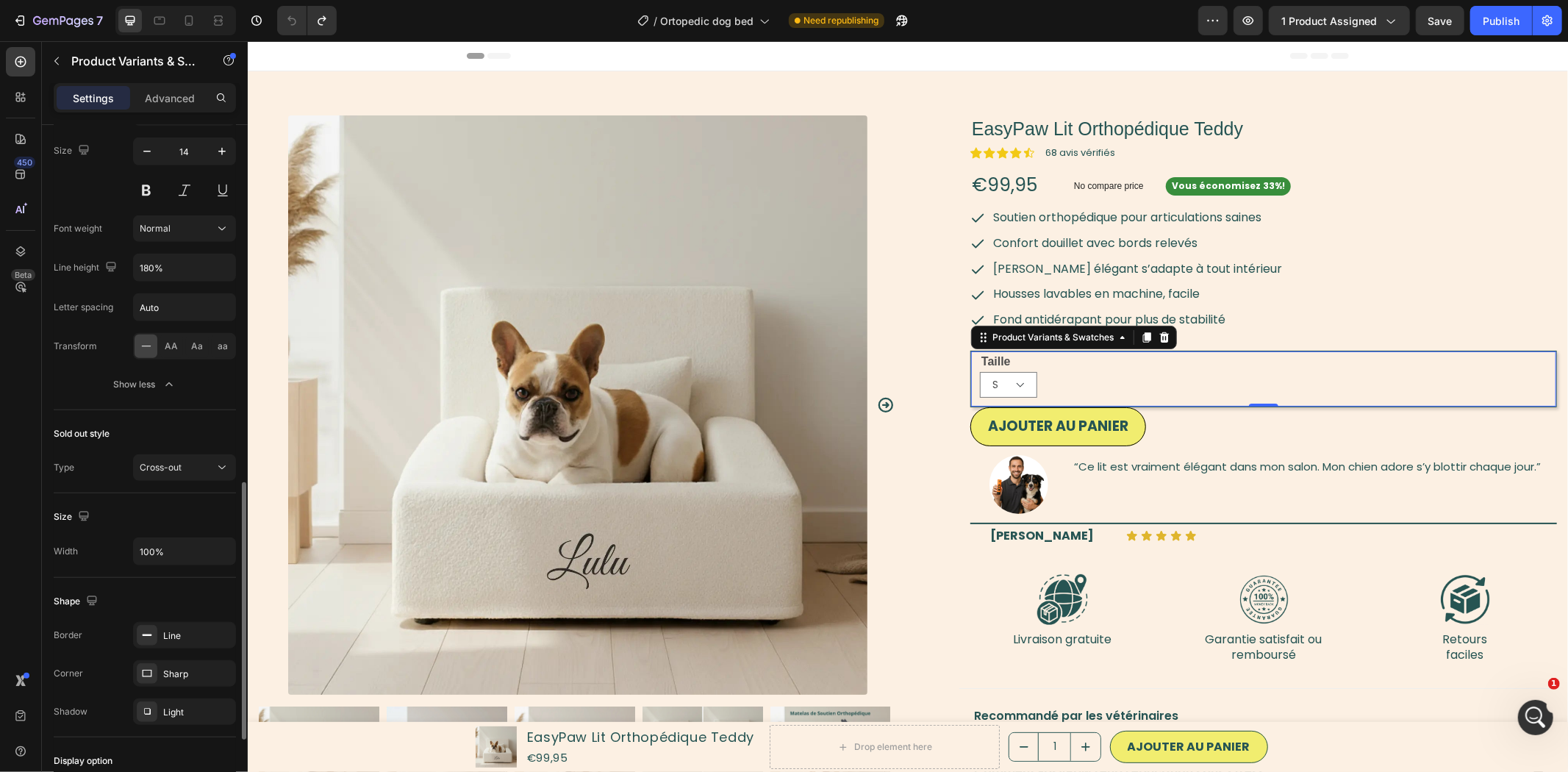
scroll to position [1090, 0]
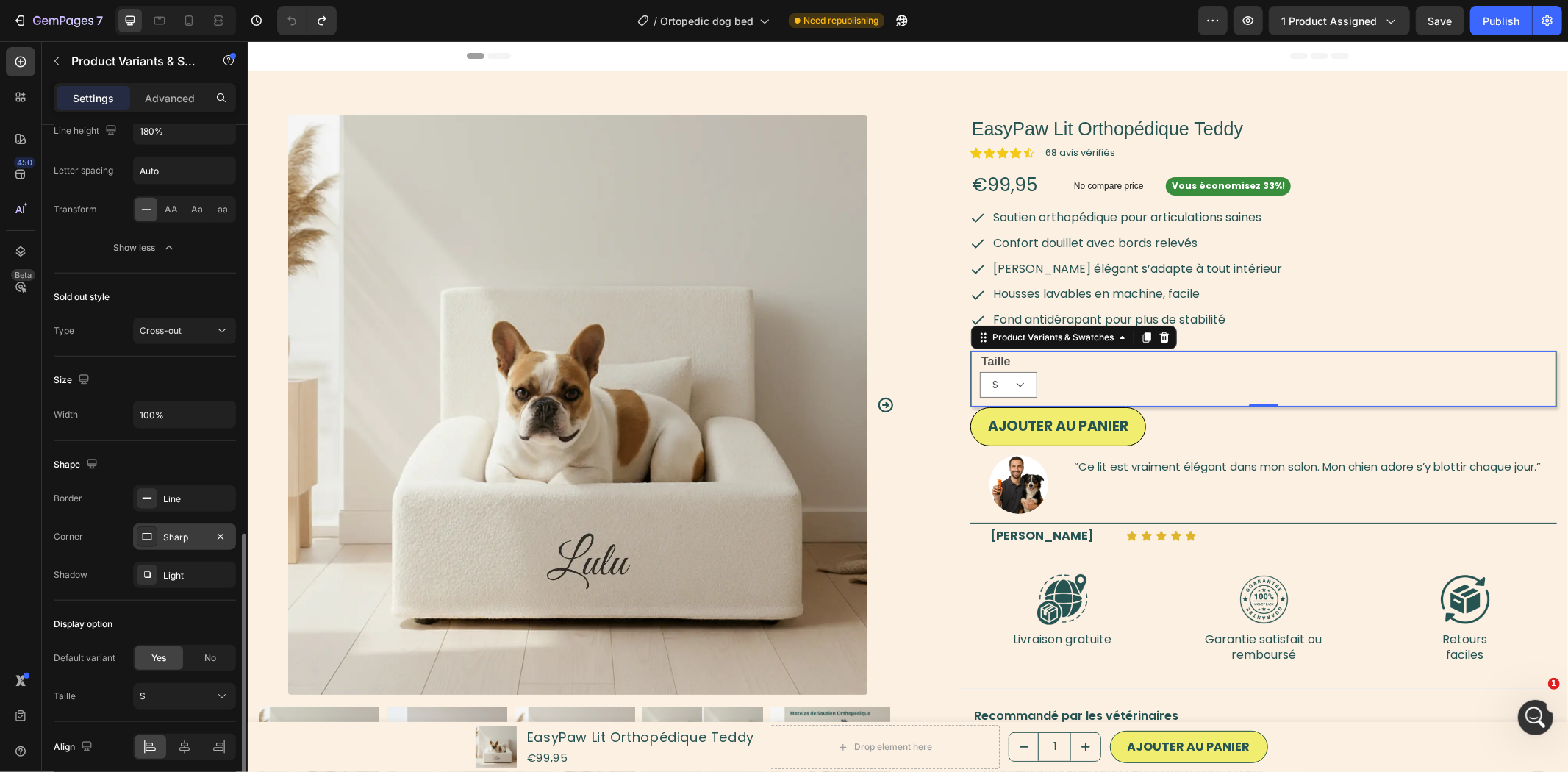
click at [194, 543] on div "Sharp" at bounding box center [184, 537] width 42 height 13
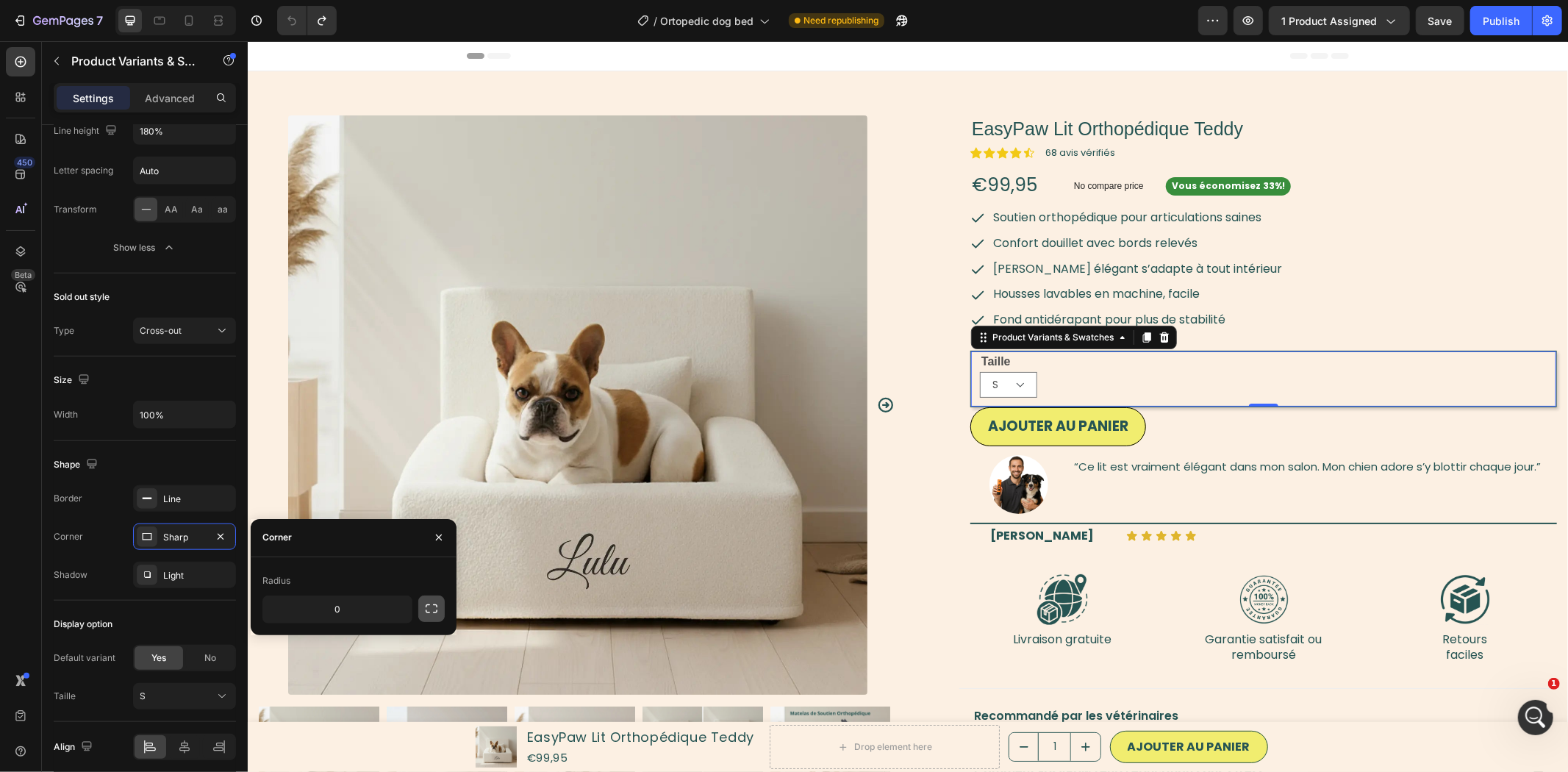
click at [437, 608] on icon "button" at bounding box center [431, 608] width 14 height 14
click at [423, 608] on button "button" at bounding box center [432, 609] width 27 height 27
click at [354, 602] on input "0" at bounding box center [337, 609] width 149 height 27
type input "5"
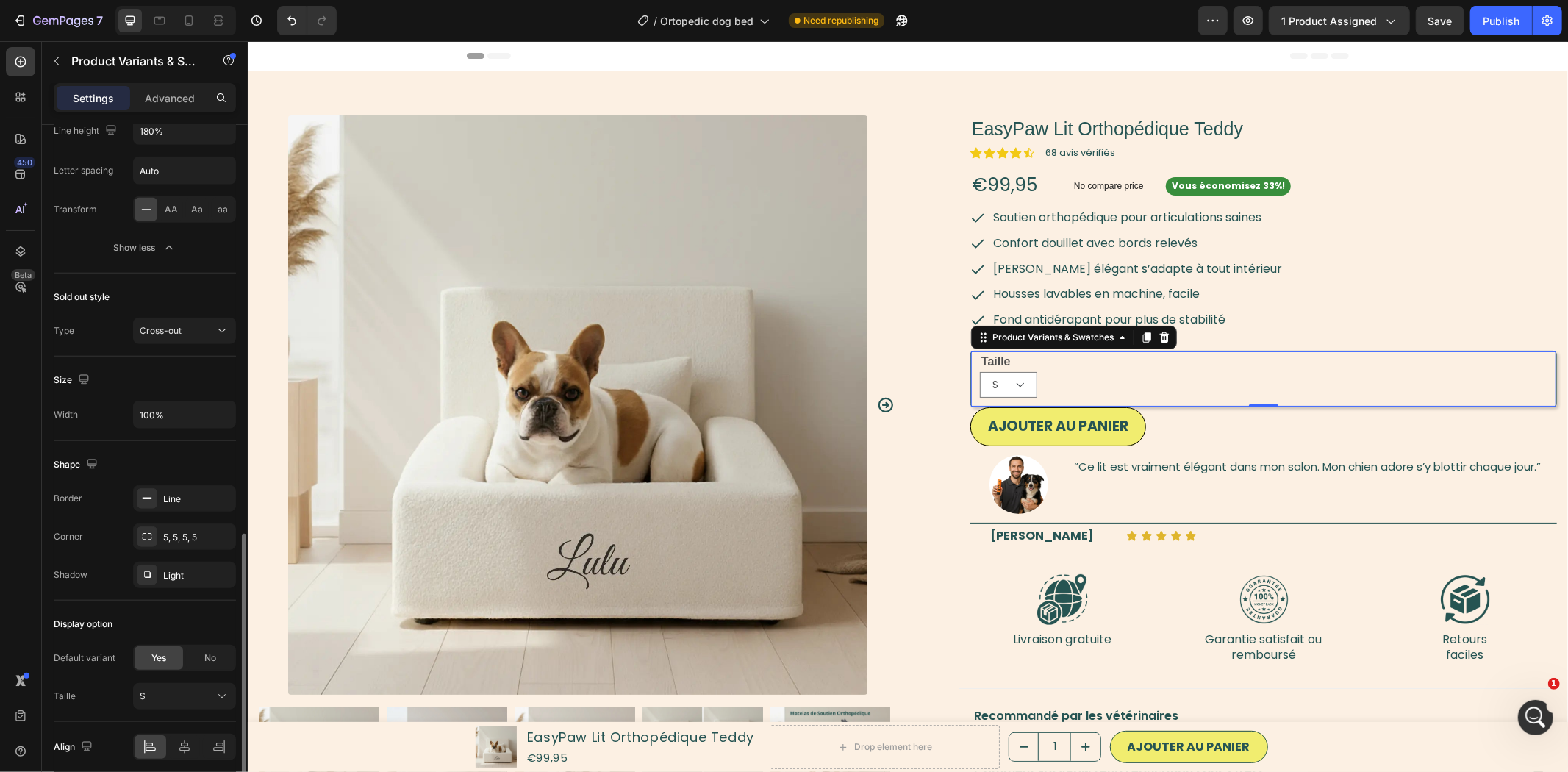
click at [82, 561] on div "Border Line Corner 5, 5, 5, 5 Shadow Light" at bounding box center [145, 536] width 182 height 103
click at [1010, 387] on select "S M" at bounding box center [1009, 384] width 58 height 26
click at [302, 23] on button "Undo/Redo" at bounding box center [292, 20] width 30 height 30
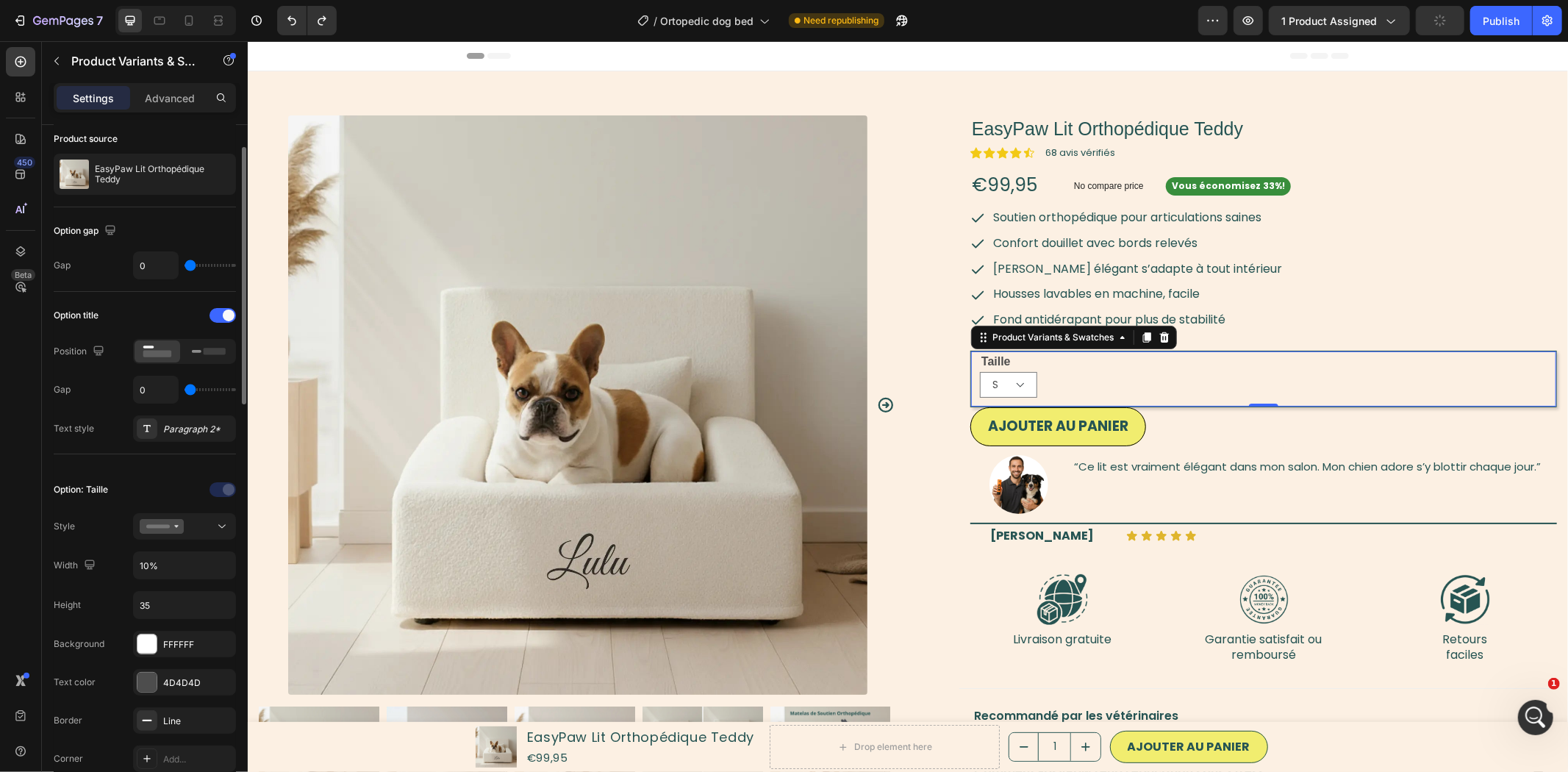
scroll to position [197, 0]
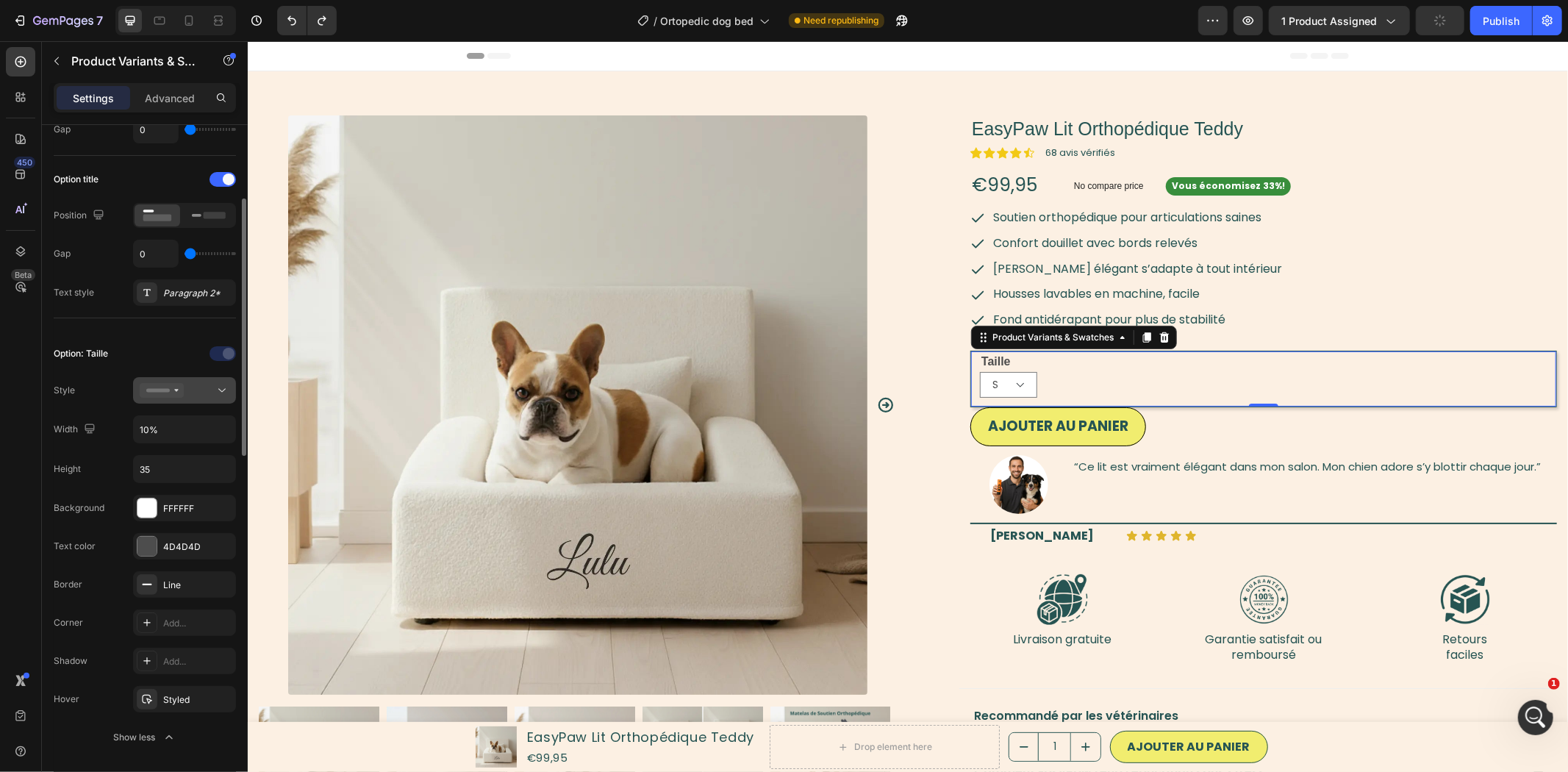
click at [187, 379] on button at bounding box center [184, 390] width 103 height 27
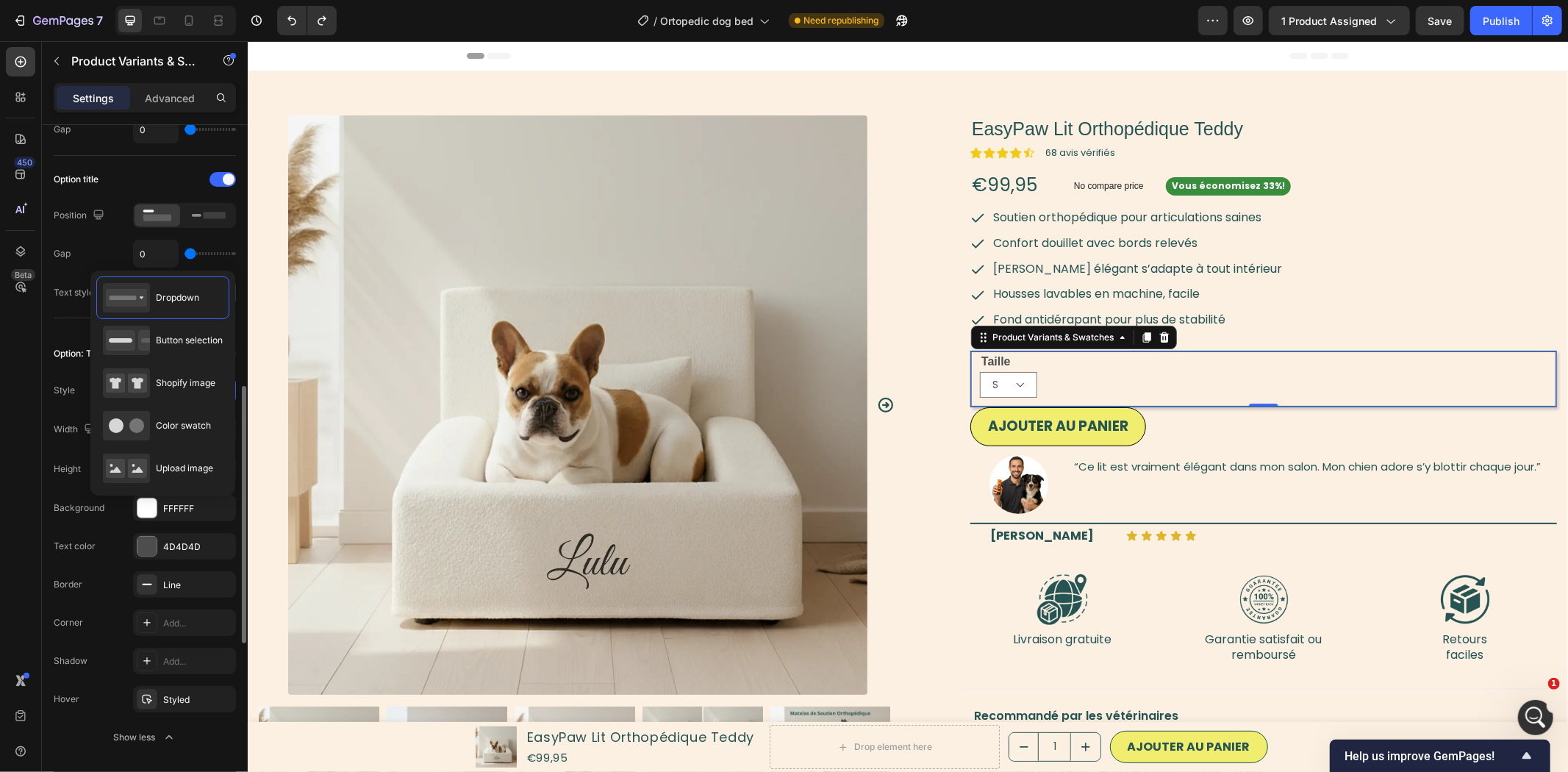
scroll to position [333, 0]
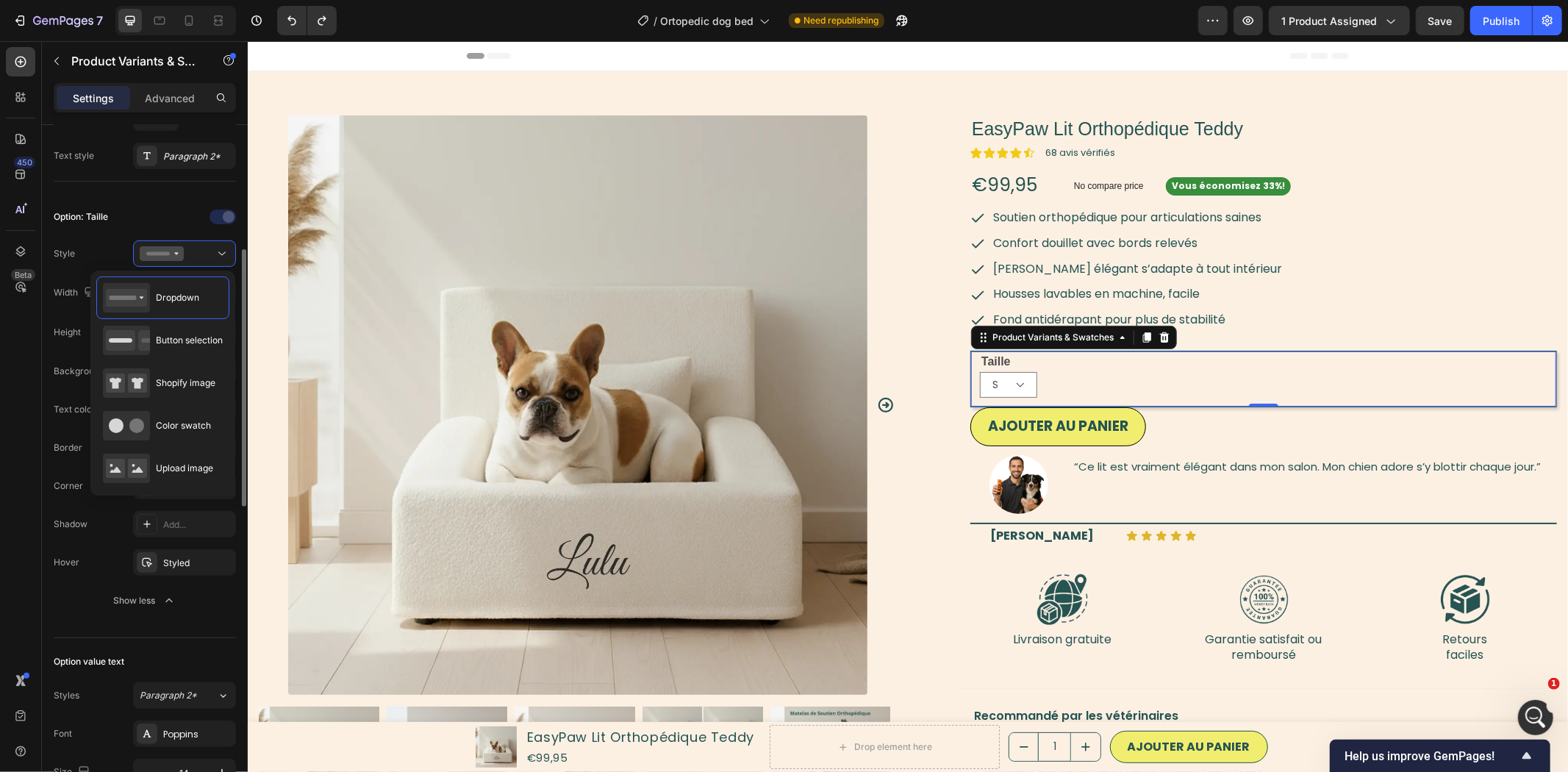
click at [148, 219] on div at bounding box center [184, 217] width 103 height 24
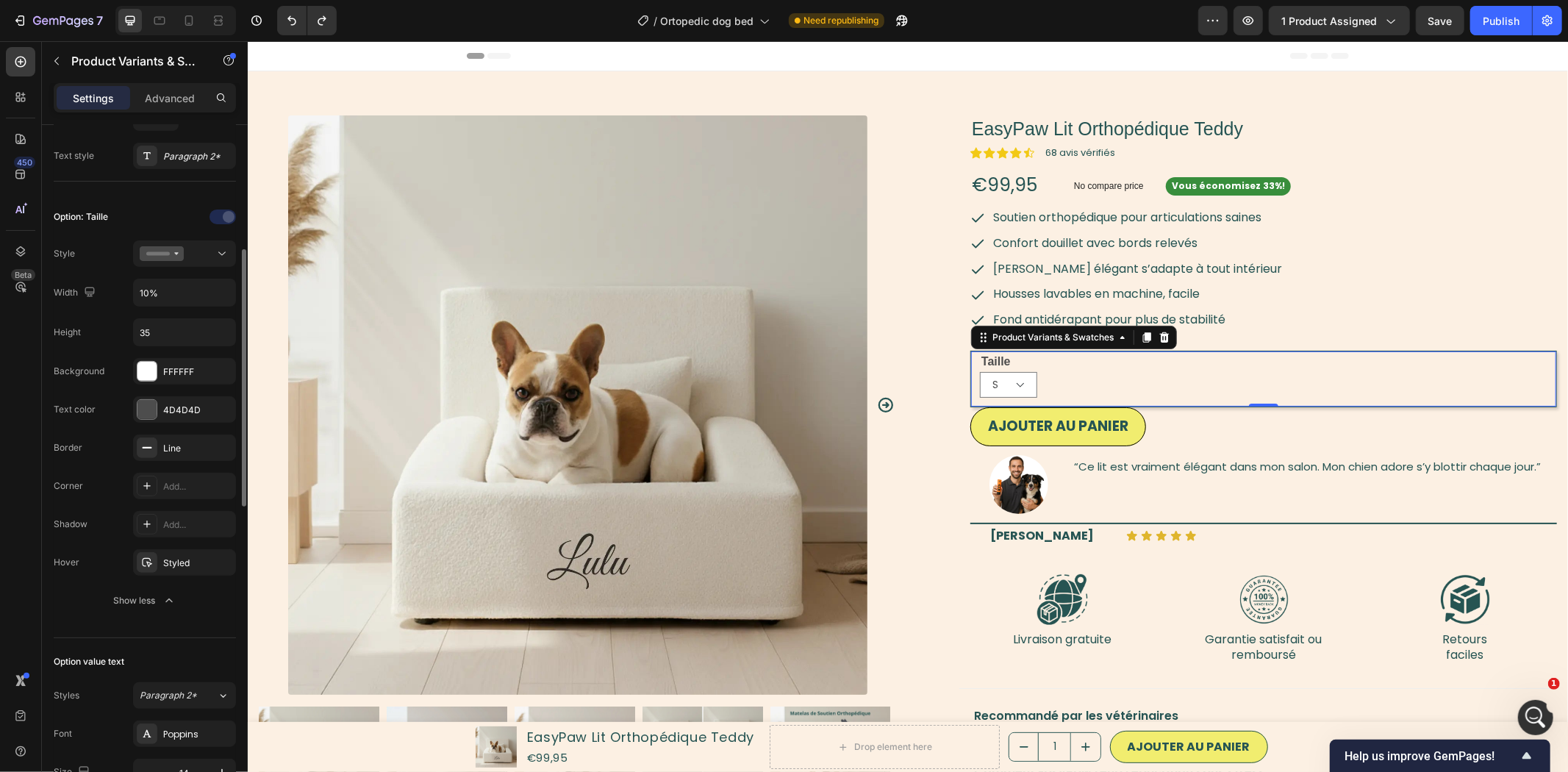
scroll to position [197, 0]
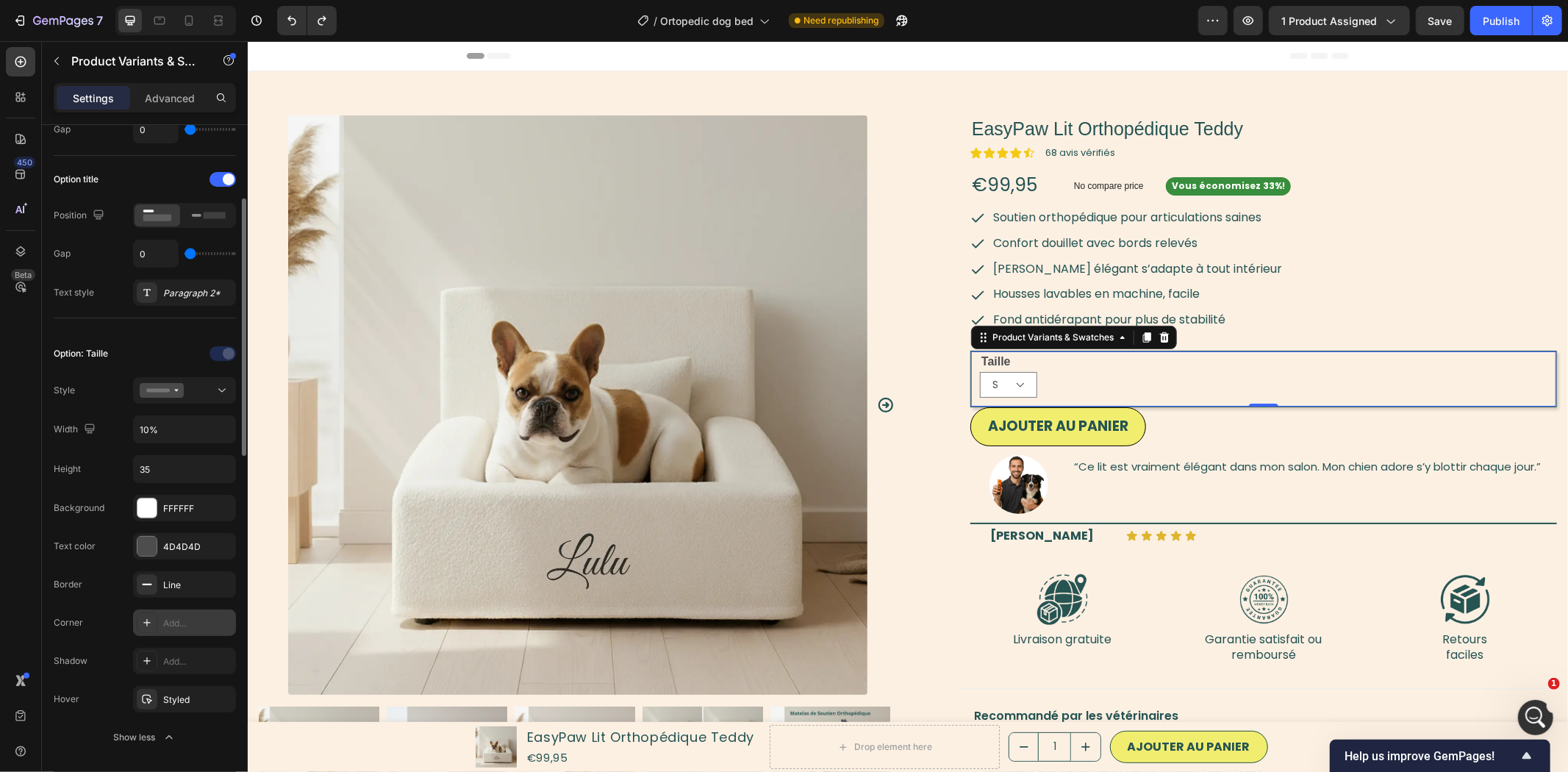
click at [174, 613] on div "Add..." at bounding box center [184, 622] width 103 height 27
